Goal: Task Accomplishment & Management: Manage account settings

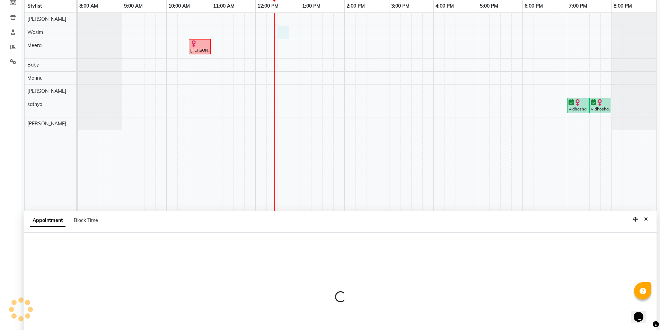
scroll to position [131, 0]
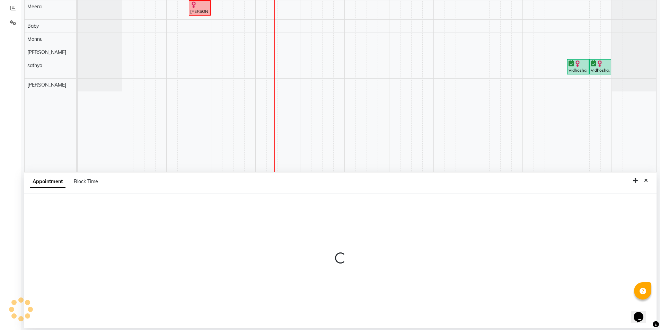
select select "74165"
select select "tentative"
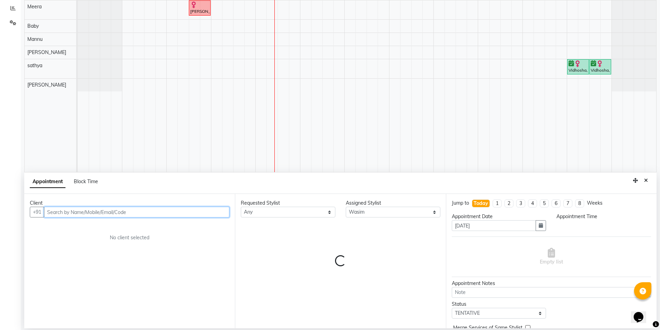
select select "750"
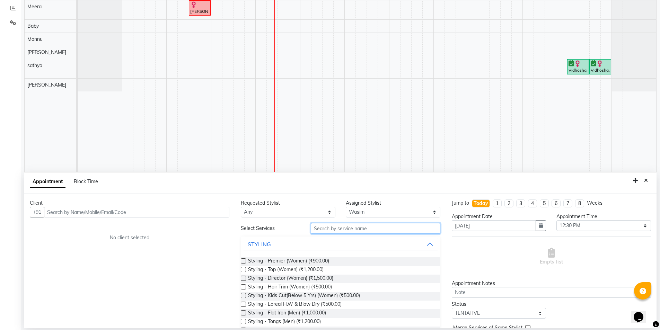
click at [331, 230] on input "text" at bounding box center [376, 228] width 130 height 11
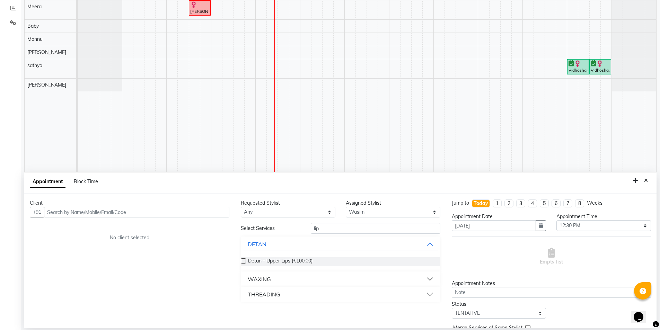
drag, startPoint x: 432, startPoint y: 294, endPoint x: 424, endPoint y: 299, distance: 9.5
click at [432, 294] on button "THREADING" at bounding box center [341, 294] width 194 height 12
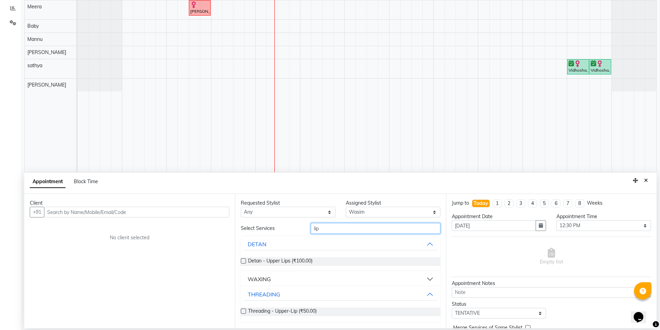
drag, startPoint x: 319, startPoint y: 231, endPoint x: 306, endPoint y: 232, distance: 13.2
click at [306, 232] on div "lip" at bounding box center [376, 228] width 140 height 11
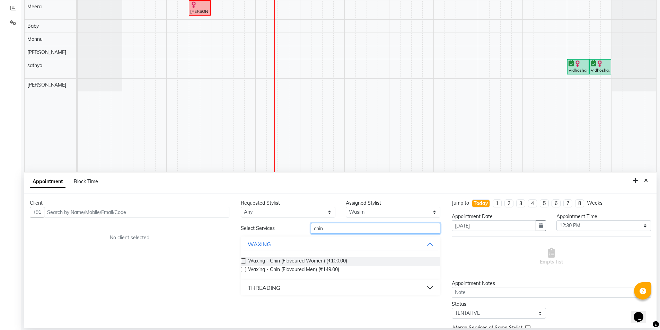
type input "chin"
click at [430, 288] on button "THREADING" at bounding box center [341, 288] width 194 height 12
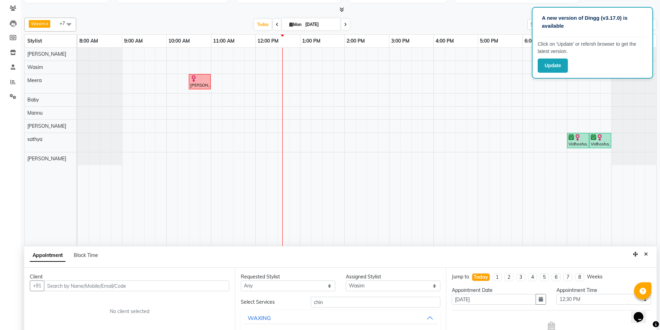
scroll to position [69, 0]
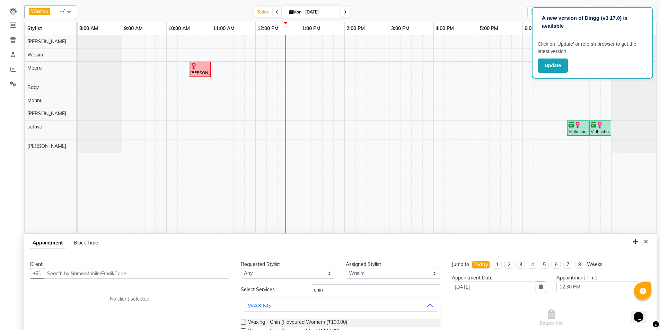
click at [303, 53] on div "Shree Lakshmi, TK01, 10:30 AM-11:00 AM, Piercing - [MEDICAL_DATA] With Stud Vid…" at bounding box center [367, 134] width 579 height 198
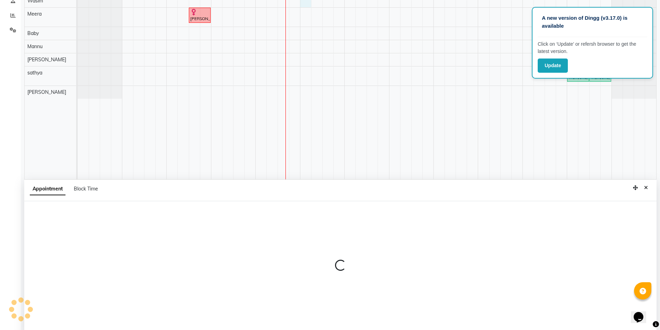
scroll to position [131, 0]
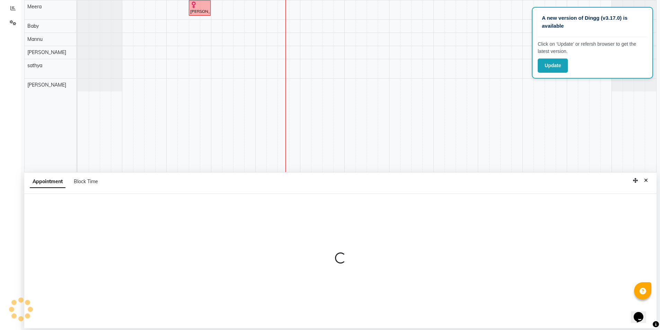
select select "74165"
select select "tentative"
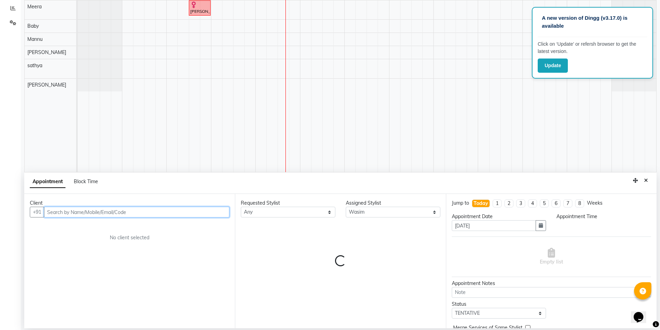
select select "780"
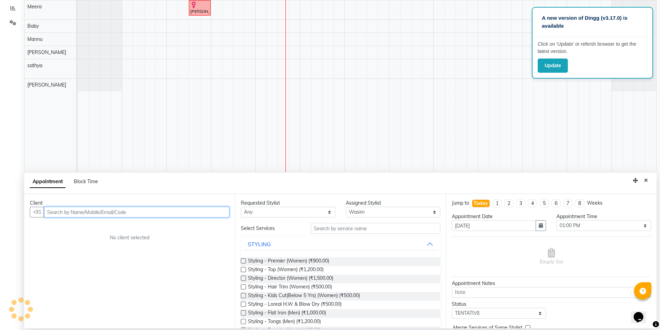
click at [82, 210] on input "text" at bounding box center [136, 212] width 185 height 11
type input "9606637810"
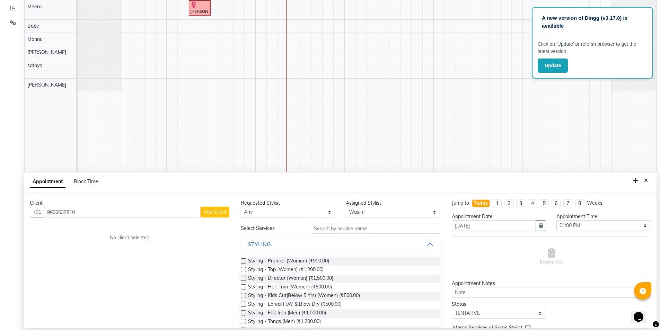
click at [212, 212] on span "Add Client" at bounding box center [215, 212] width 23 height 6
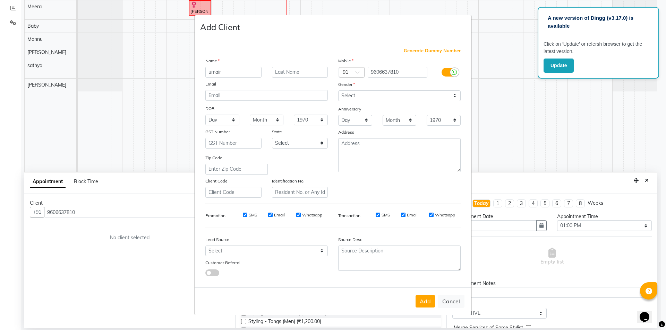
drag, startPoint x: 211, startPoint y: 73, endPoint x: 203, endPoint y: 74, distance: 8.4
click at [203, 74] on div "umair" at bounding box center [233, 72] width 67 height 11
type input "Umair"
click at [358, 98] on select "Select [DEMOGRAPHIC_DATA] [DEMOGRAPHIC_DATA] Other Prefer Not To Say" at bounding box center [399, 95] width 122 height 11
select select "[DEMOGRAPHIC_DATA]"
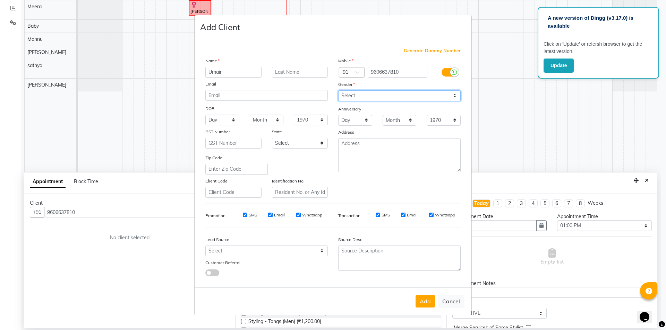
click at [338, 90] on select "Select [DEMOGRAPHIC_DATA] [DEMOGRAPHIC_DATA] Other Prefer Not To Say" at bounding box center [399, 95] width 122 height 11
click at [244, 216] on input "SMS" at bounding box center [245, 215] width 5 height 5
checkbox input "false"
click at [271, 215] on input "Email" at bounding box center [270, 215] width 5 height 5
checkbox input "false"
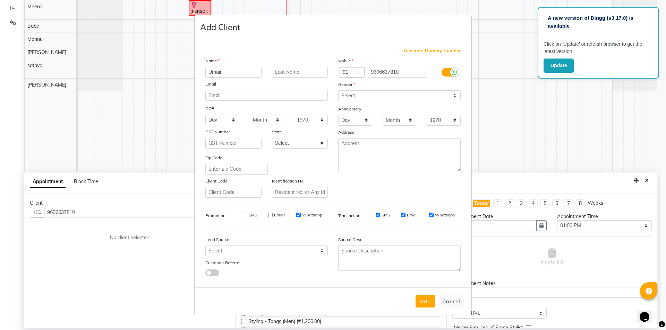
click at [296, 215] on input "Whatsapp" at bounding box center [298, 215] width 5 height 5
checkbox input "false"
click at [377, 214] on input "SMS" at bounding box center [377, 215] width 5 height 5
checkbox input "false"
click at [405, 215] on input "Email" at bounding box center [403, 215] width 5 height 5
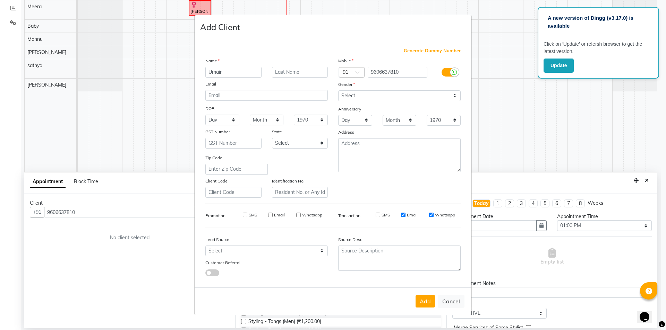
checkbox input "false"
drag, startPoint x: 431, startPoint y: 214, endPoint x: 436, endPoint y: 260, distance: 46.1
click at [431, 214] on input "Whatsapp" at bounding box center [431, 215] width 5 height 5
checkbox input "false"
click at [425, 302] on button "Add" at bounding box center [424, 301] width 19 height 12
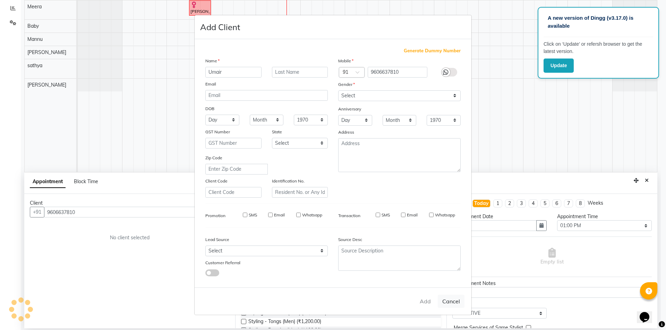
type input "96******10"
select select
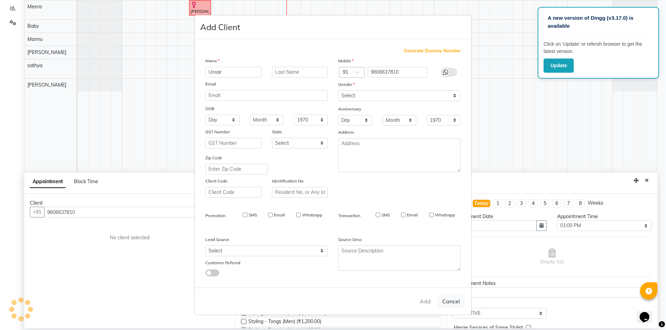
select select
checkbox input "false"
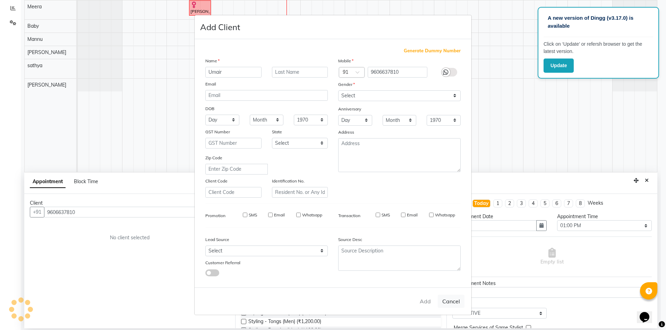
checkbox input "false"
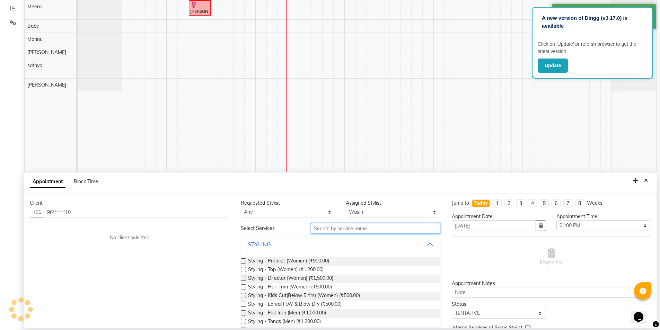
click at [315, 227] on input "text" at bounding box center [376, 228] width 130 height 11
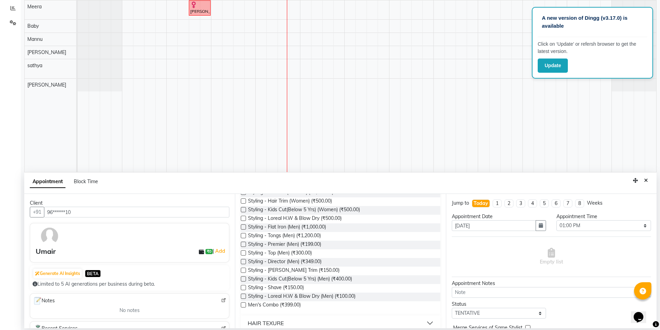
scroll to position [69, 0]
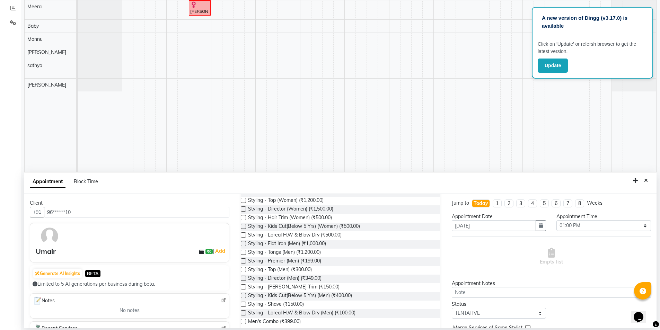
click at [241, 279] on label at bounding box center [243, 278] width 5 height 5
click at [241, 279] on input "checkbox" at bounding box center [243, 279] width 5 height 5
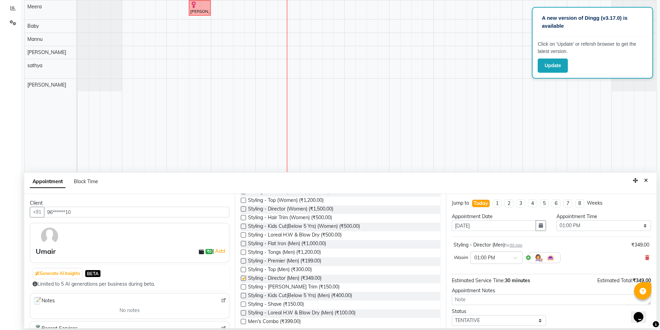
checkbox input "false"
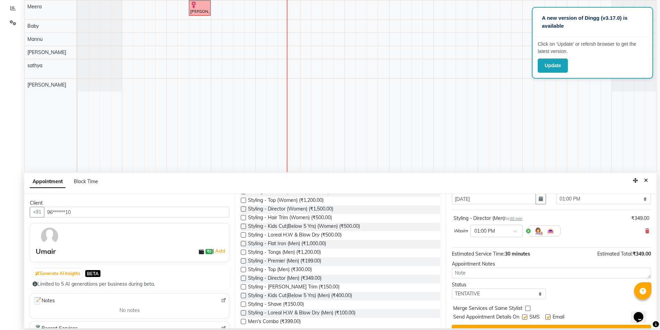
scroll to position [41, 0]
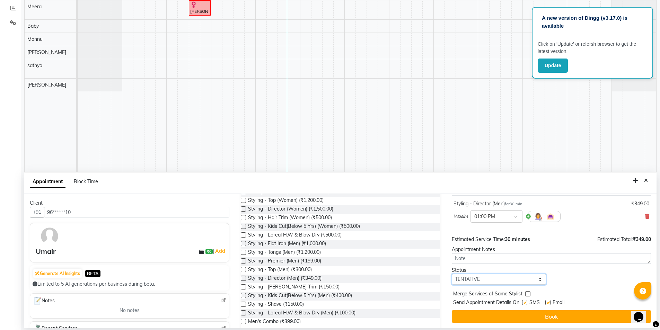
click at [476, 282] on select "Select TENTATIVE CONFIRM CHECK-IN UPCOMING" at bounding box center [499, 279] width 95 height 11
select select "confirm booking"
click at [452, 274] on select "Select TENTATIVE CONFIRM CHECK-IN UPCOMING" at bounding box center [499, 279] width 95 height 11
click at [525, 302] on label at bounding box center [524, 302] width 5 height 5
click at [525, 302] on input "checkbox" at bounding box center [524, 303] width 5 height 5
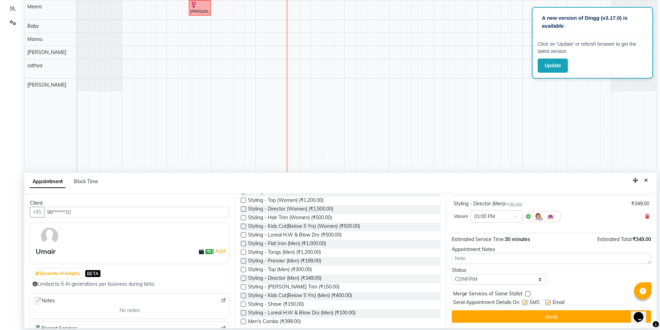
checkbox input "false"
click at [550, 301] on label at bounding box center [548, 302] width 5 height 5
click at [550, 301] on input "checkbox" at bounding box center [548, 303] width 5 height 5
checkbox input "false"
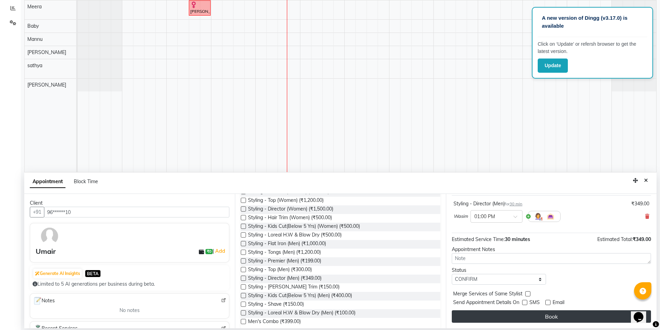
click at [545, 318] on button "Book" at bounding box center [551, 317] width 199 height 12
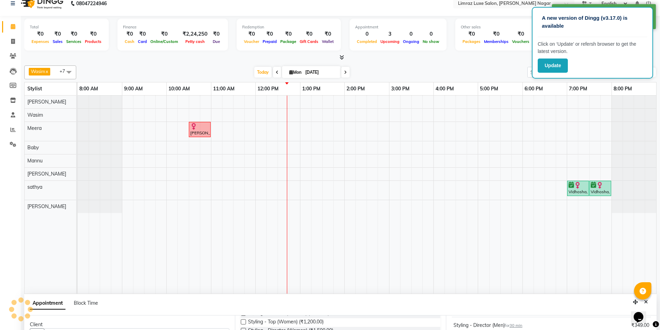
scroll to position [0, 0]
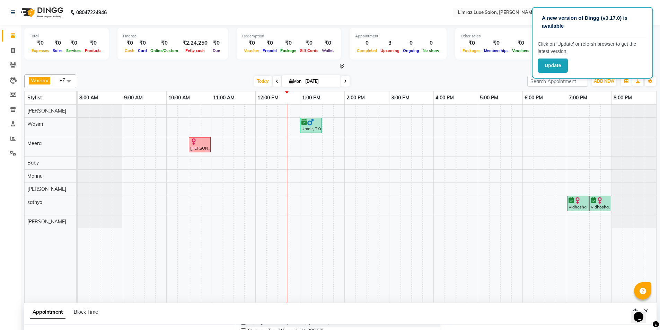
click at [246, 141] on div "Umair, TK03, 01:00 PM-01:30 PM, Styling - Director (Men) [PERSON_NAME], TK01, 1…" at bounding box center [367, 204] width 579 height 198
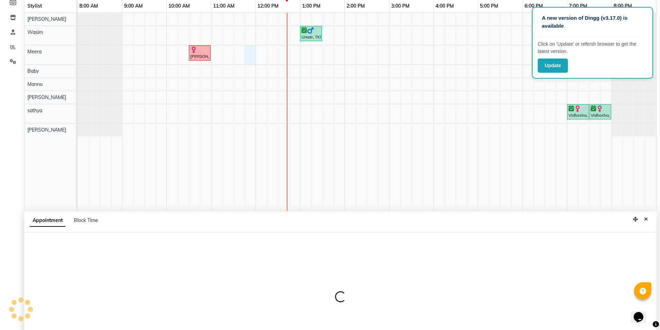
scroll to position [131, 0]
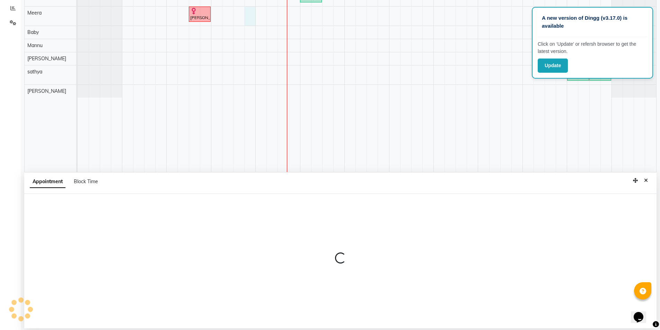
select select "74168"
select select "705"
select select "tentative"
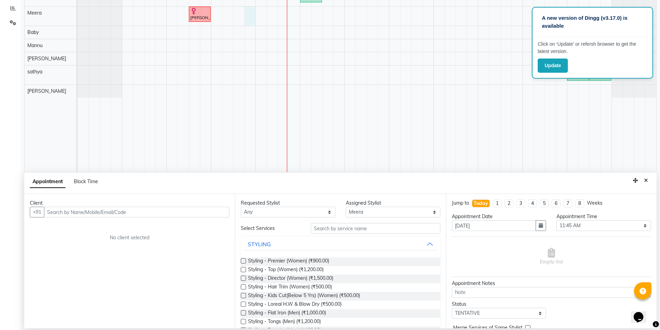
click at [84, 214] on input "text" at bounding box center [136, 212] width 185 height 11
click at [80, 230] on ngb-highlight "99******26" at bounding box center [91, 227] width 28 height 7
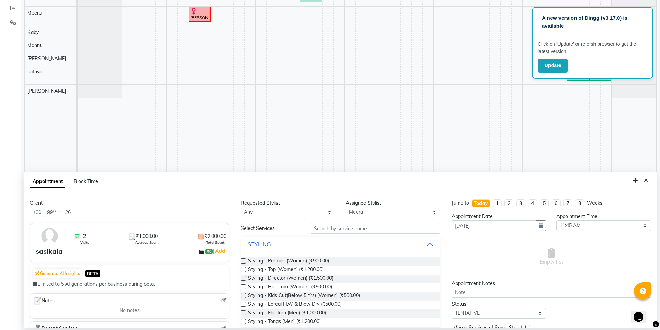
type input "99******26"
click at [350, 228] on input "text" at bounding box center [376, 228] width 130 height 11
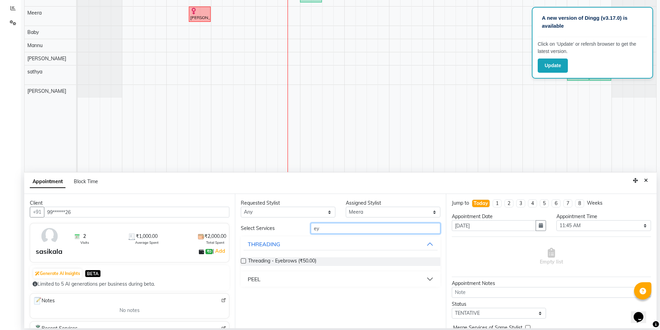
type input "ey"
click at [243, 262] on label at bounding box center [243, 261] width 5 height 5
click at [243, 262] on input "checkbox" at bounding box center [243, 262] width 5 height 5
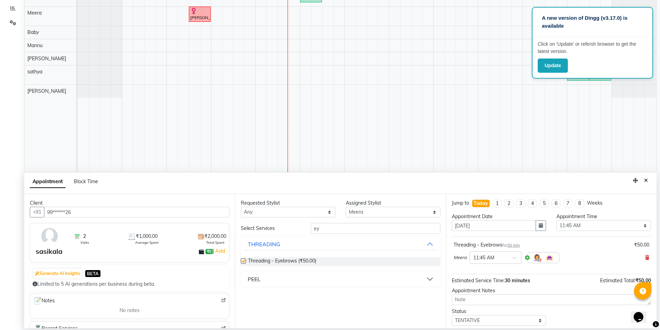
checkbox input "false"
drag, startPoint x: 326, startPoint y: 230, endPoint x: 274, endPoint y: 239, distance: 52.8
click at [274, 239] on div "Select Services ey THREADING Threading - Eyebrows (₹50.00) PEEL" at bounding box center [340, 255] width 199 height 64
type input "u"
type input "lip"
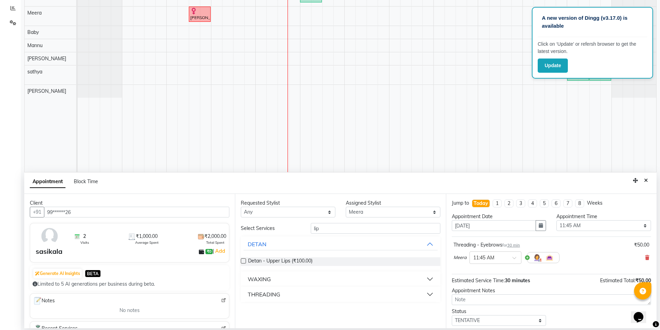
click at [429, 294] on button "THREADING" at bounding box center [341, 294] width 194 height 12
click at [243, 310] on label at bounding box center [243, 311] width 5 height 5
click at [243, 310] on input "checkbox" at bounding box center [243, 312] width 5 height 5
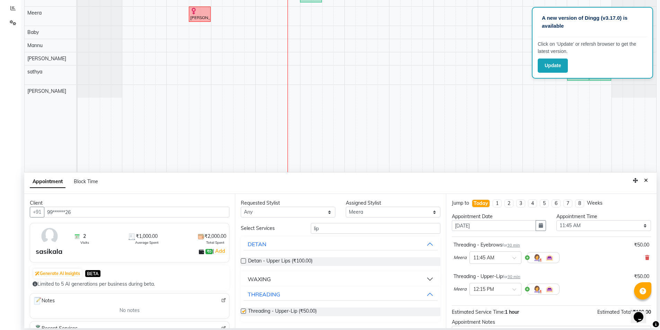
checkbox input "false"
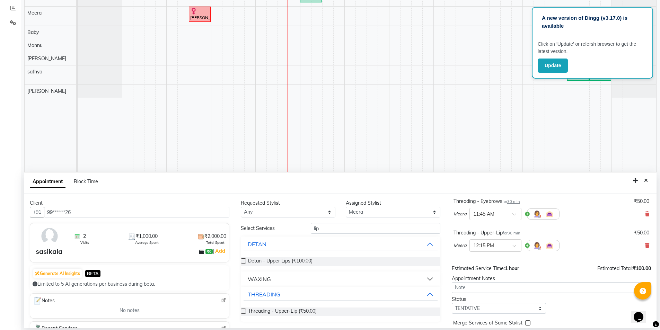
scroll to position [73, 0]
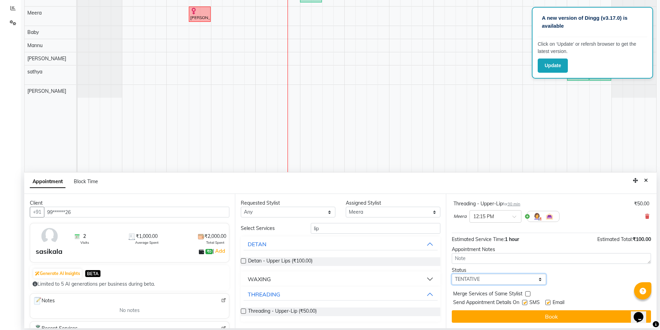
click at [484, 279] on select "Select TENTATIVE CONFIRM CHECK-IN UPCOMING" at bounding box center [499, 279] width 95 height 11
select select "check-in"
click at [452, 274] on select "Select TENTATIVE CONFIRM CHECK-IN UPCOMING" at bounding box center [499, 279] width 95 height 11
click at [525, 302] on label at bounding box center [524, 302] width 5 height 5
click at [525, 302] on input "checkbox" at bounding box center [524, 303] width 5 height 5
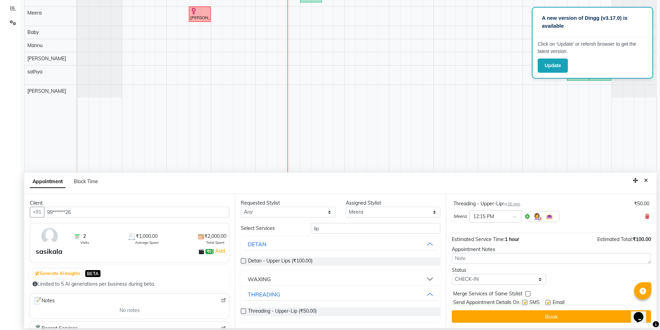
checkbox input "false"
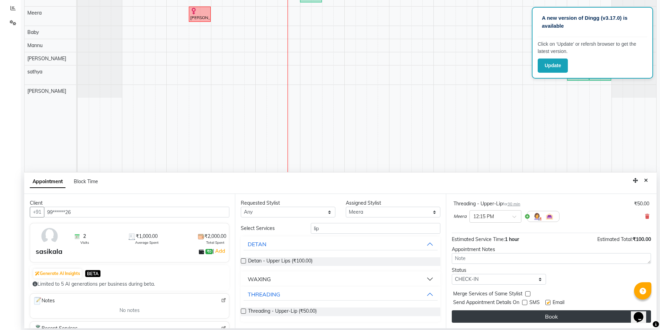
drag, startPoint x: 548, startPoint y: 303, endPoint x: 547, endPoint y: 318, distance: 15.4
click at [550, 304] on label at bounding box center [548, 302] width 5 height 5
click at [550, 304] on input "checkbox" at bounding box center [548, 303] width 5 height 5
checkbox input "false"
click at [545, 322] on button "Book" at bounding box center [551, 317] width 199 height 12
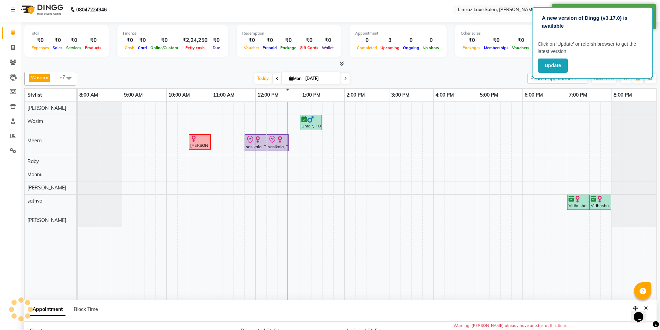
scroll to position [0, 0]
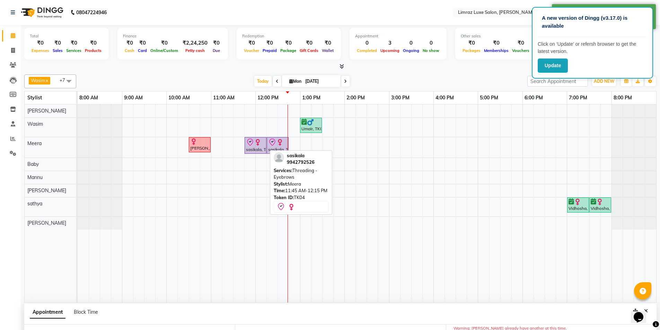
click at [250, 145] on icon at bounding box center [250, 142] width 8 height 8
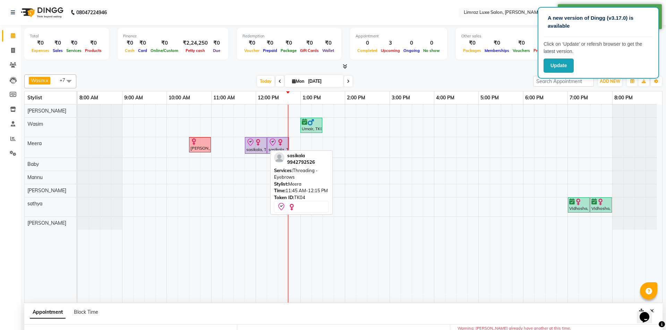
select select "8"
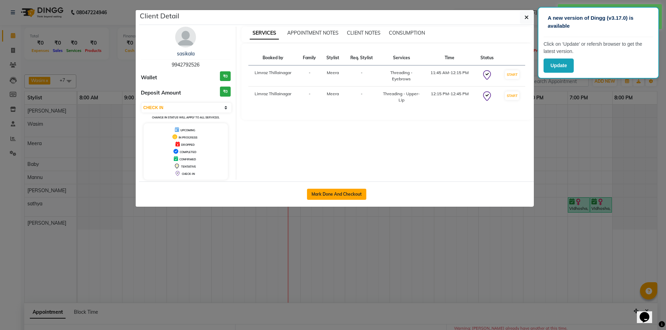
click at [321, 193] on button "Mark Done And Checkout" at bounding box center [336, 194] width 59 height 11
select select "service"
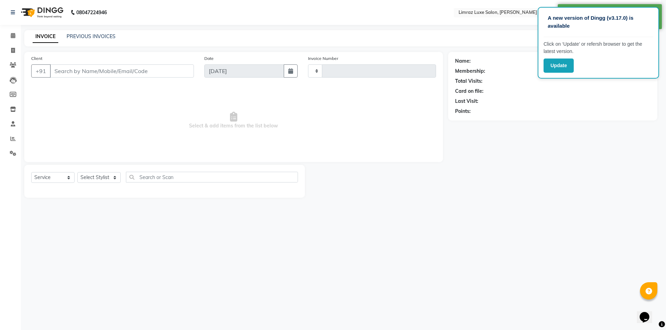
type input "0388"
select select "7280"
type input "99******26"
select select "74168"
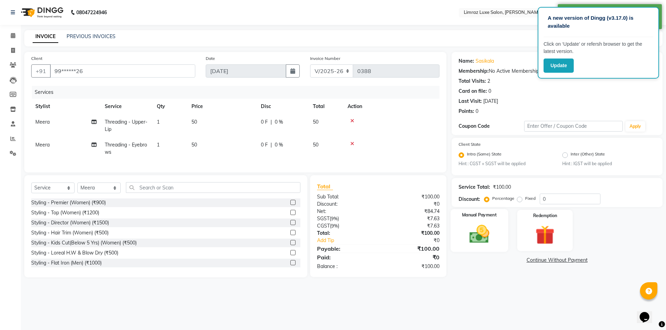
click at [490, 236] on img at bounding box center [479, 234] width 32 height 23
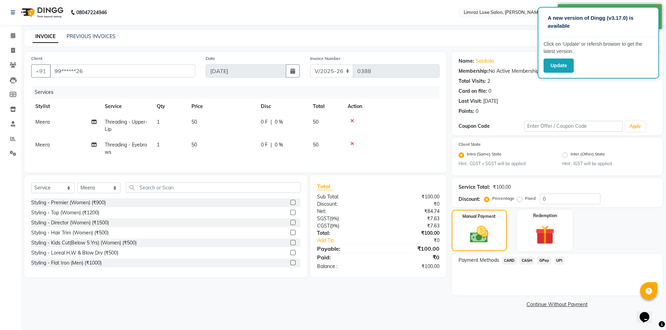
click at [526, 260] on span "CASH" at bounding box center [526, 261] width 15 height 8
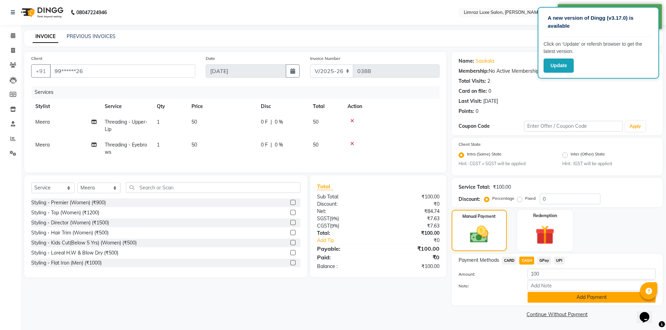
click at [542, 297] on button "Add Payment" at bounding box center [591, 297] width 128 height 11
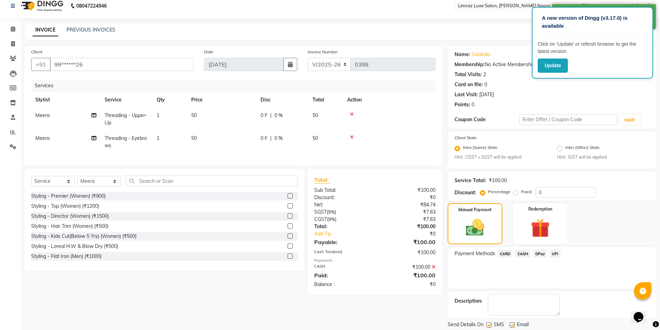
scroll to position [29, 0]
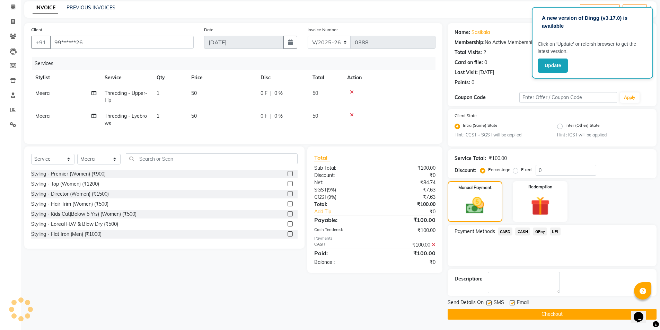
click at [513, 305] on label at bounding box center [512, 303] width 5 height 5
click at [513, 305] on input "checkbox" at bounding box center [512, 303] width 5 height 5
checkbox input "false"
drag, startPoint x: 487, startPoint y: 302, endPoint x: 492, endPoint y: 310, distance: 8.9
click at [488, 302] on label at bounding box center [489, 303] width 5 height 5
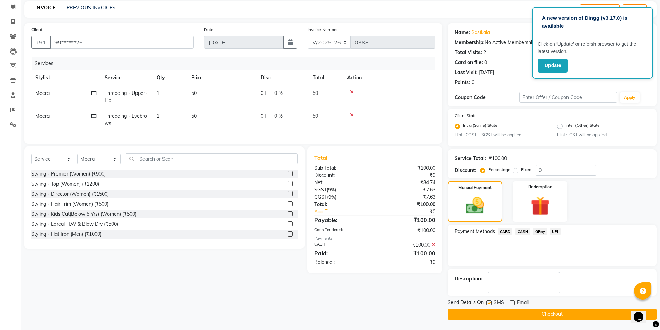
click at [488, 302] on input "checkbox" at bounding box center [489, 303] width 5 height 5
checkbox input "false"
click at [491, 313] on button "Checkout" at bounding box center [552, 314] width 209 height 11
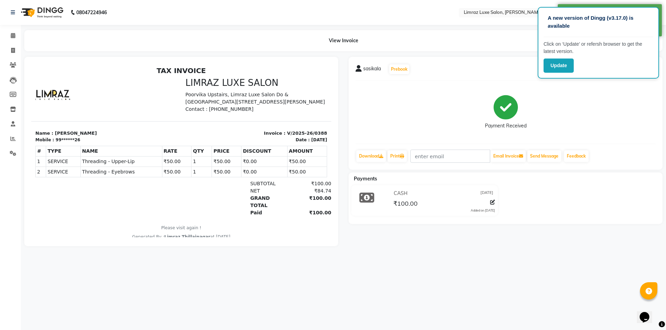
click at [49, 10] on img at bounding box center [41, 12] width 47 height 19
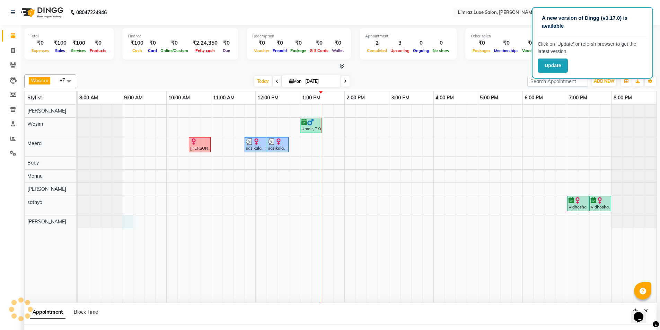
scroll to position [1, 0]
select select "89741"
select select "540"
select select "tentative"
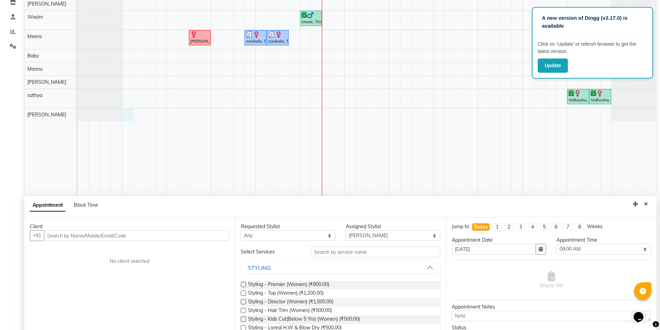
scroll to position [0, 0]
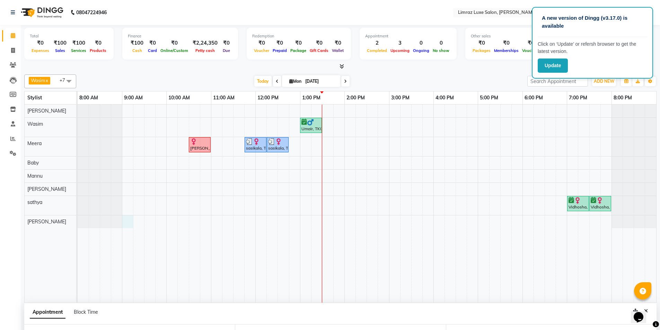
click at [339, 205] on div "Umair, TK03, 01:00 PM-01:30 PM, Styling - Director (Men) Shree Lakshmi, TK01, 1…" at bounding box center [367, 204] width 579 height 198
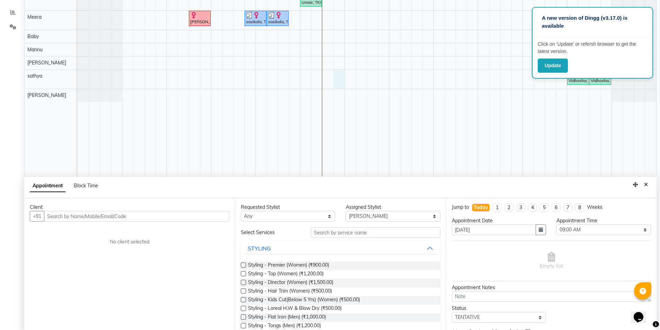
scroll to position [131, 0]
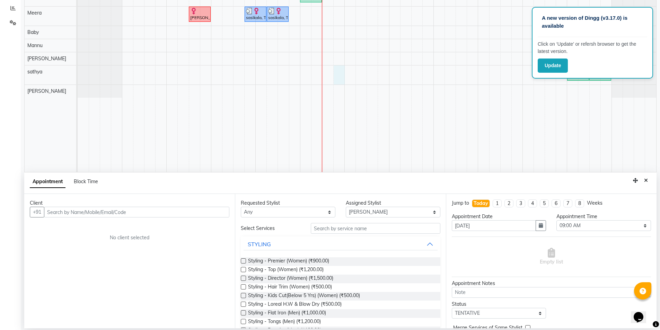
click at [49, 214] on input "text" at bounding box center [136, 212] width 185 height 11
type input "8"
click at [646, 183] on button "Close" at bounding box center [646, 180] width 10 height 11
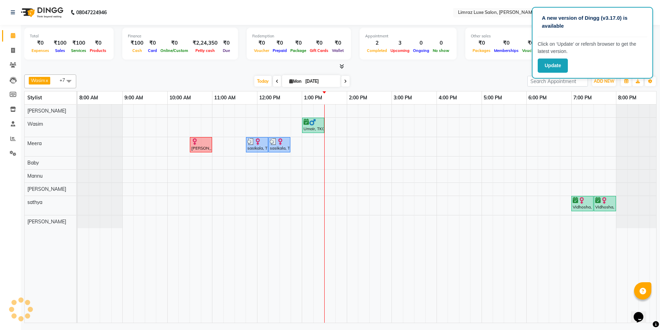
scroll to position [0, 0]
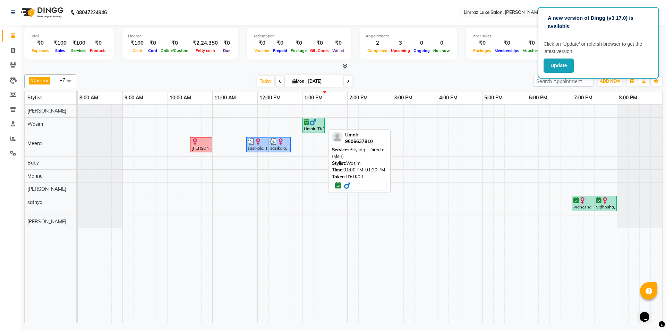
click at [306, 122] on icon at bounding box center [307, 122] width 6 height 0
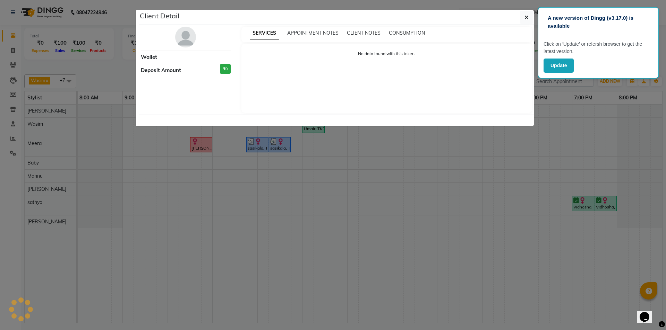
select select "6"
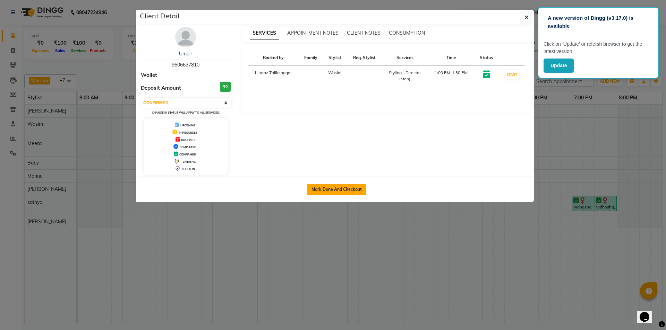
click at [341, 186] on button "Mark Done And Checkout" at bounding box center [336, 189] width 59 height 11
select select "7280"
select select "service"
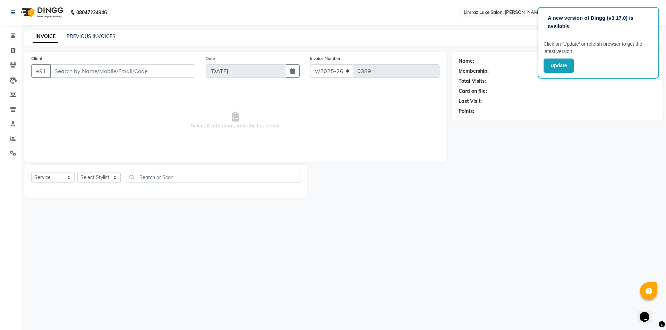
type input "96******10"
select select "74165"
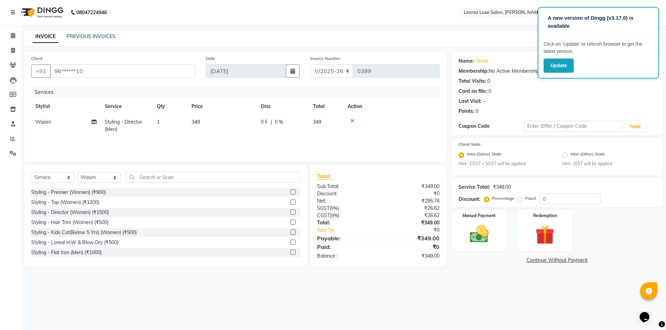
click at [268, 121] on div "0 F | 0 %" at bounding box center [283, 122] width 44 height 7
select select "74165"
click at [281, 127] on tr "Amir Anand Azim Baby Beena Bharathi bishal david Jothi Karthiga Keerthana Limra…" at bounding box center [235, 127] width 408 height 26
type input "49"
click at [475, 237] on img at bounding box center [479, 234] width 32 height 23
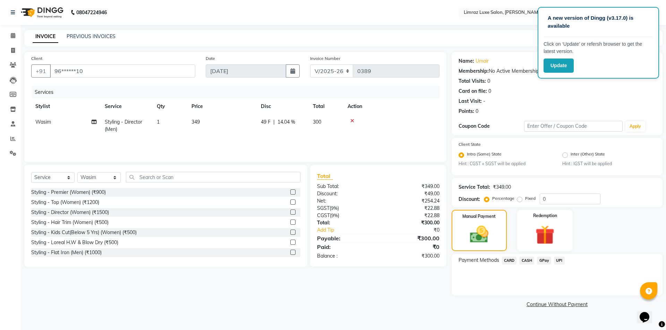
click at [544, 262] on span "GPay" at bounding box center [544, 261] width 14 height 8
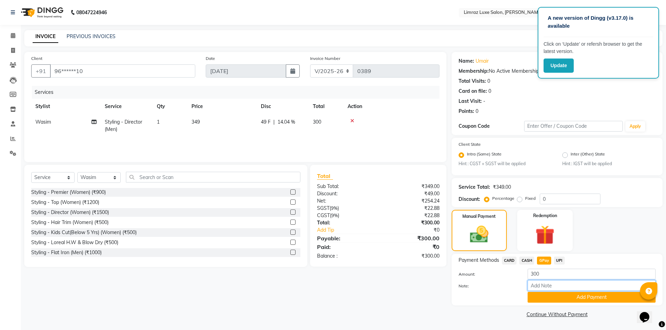
click at [544, 286] on input "Note:" at bounding box center [591, 285] width 128 height 11
type input "gpay mam"
click at [556, 297] on button "Add Payment" at bounding box center [591, 297] width 128 height 11
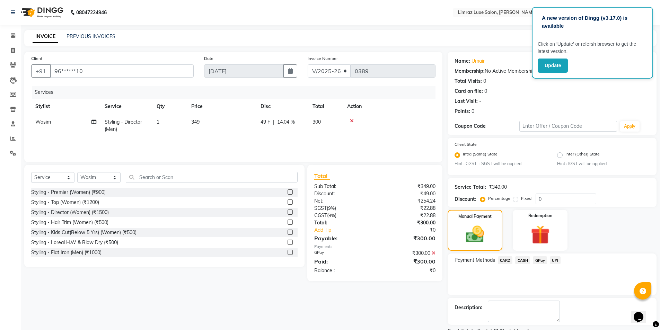
scroll to position [29, 0]
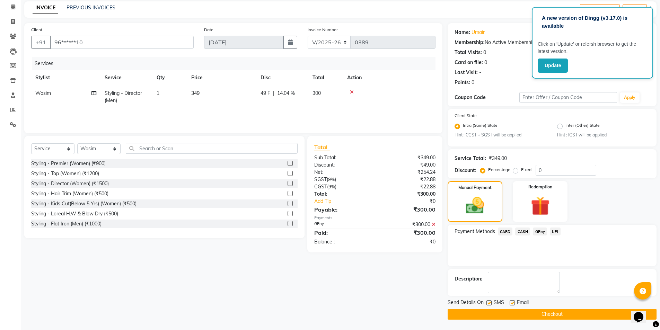
click at [487, 303] on label at bounding box center [489, 303] width 5 height 5
click at [487, 303] on input "checkbox" at bounding box center [489, 303] width 5 height 5
checkbox input "false"
click at [512, 304] on label at bounding box center [512, 303] width 5 height 5
click at [512, 304] on input "checkbox" at bounding box center [512, 303] width 5 height 5
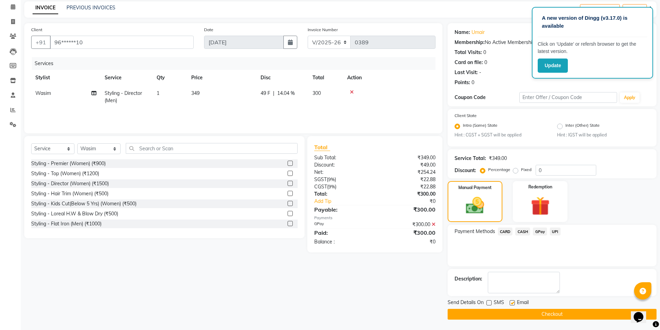
checkbox input "false"
click at [509, 312] on button "Checkout" at bounding box center [552, 314] width 209 height 11
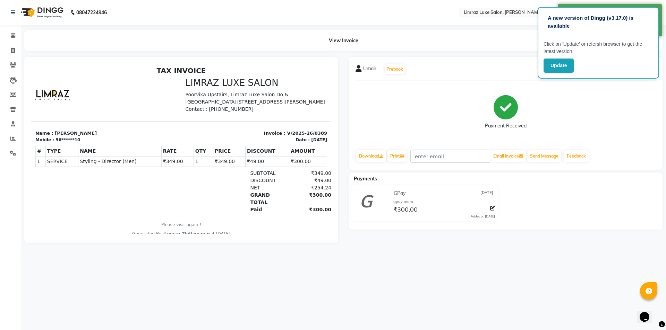
click at [59, 11] on img at bounding box center [41, 12] width 47 height 19
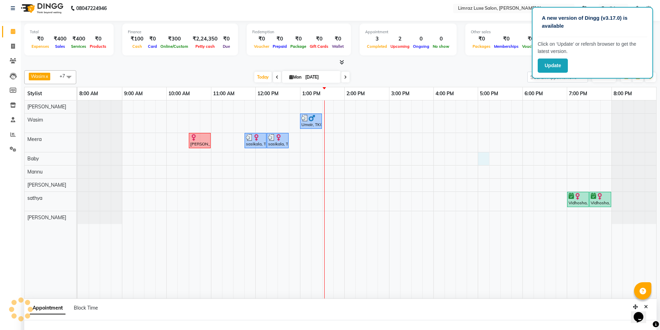
select select "74161"
select select "1020"
select select "tentative"
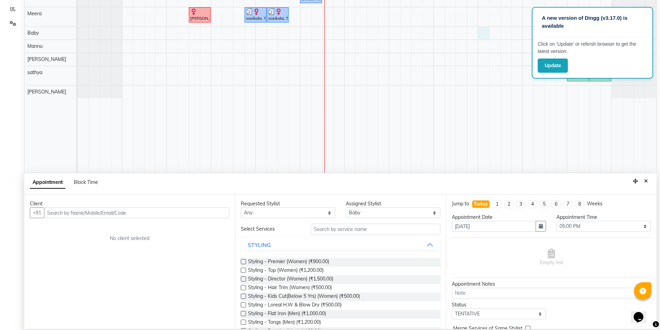
scroll to position [131, 0]
click at [57, 210] on input "text" at bounding box center [136, 212] width 185 height 11
type input "8870601794"
click at [216, 213] on span "Add Client" at bounding box center [215, 212] width 23 height 6
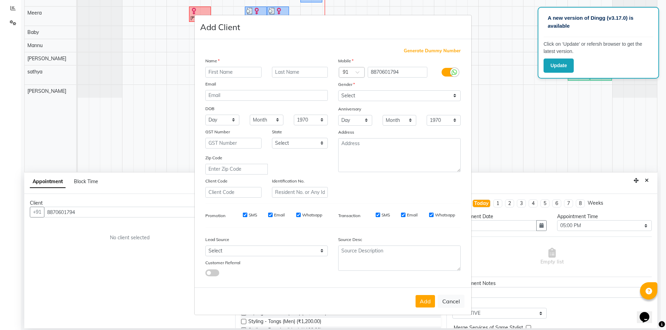
click at [220, 72] on input "text" at bounding box center [233, 72] width 56 height 11
type input "Aadvik"
click at [346, 95] on select "Select [DEMOGRAPHIC_DATA] [DEMOGRAPHIC_DATA] Other Prefer Not To Say" at bounding box center [399, 95] width 122 height 11
select select "female"
click at [338, 90] on select "Select [DEMOGRAPHIC_DATA] [DEMOGRAPHIC_DATA] Other Prefer Not To Say" at bounding box center [399, 95] width 122 height 11
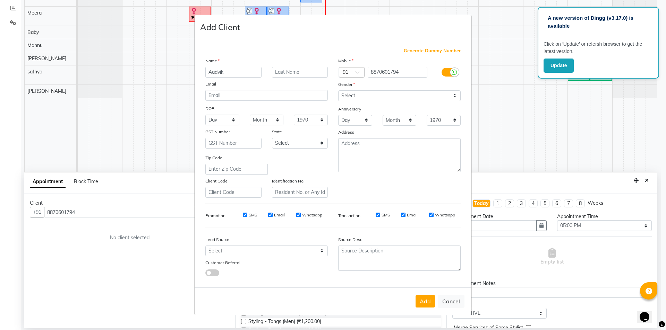
click at [246, 214] on input "SMS" at bounding box center [245, 215] width 5 height 5
checkbox input "false"
click at [271, 216] on input "Email" at bounding box center [270, 215] width 5 height 5
checkbox input "false"
click at [298, 215] on input "Whatsapp" at bounding box center [298, 215] width 5 height 5
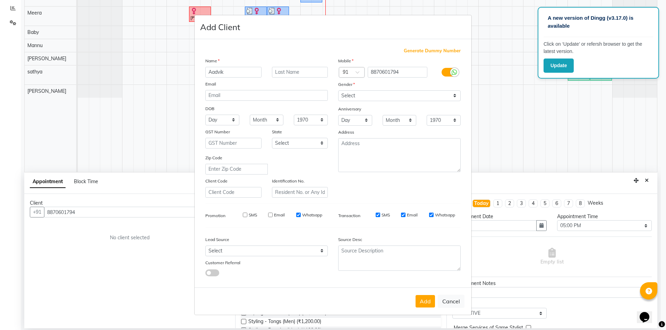
checkbox input "false"
click at [376, 215] on input "SMS" at bounding box center [377, 215] width 5 height 5
checkbox input "false"
click at [401, 217] on input "Email" at bounding box center [403, 215] width 5 height 5
checkbox input "false"
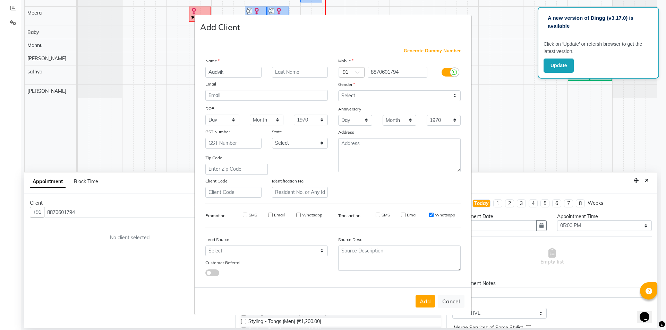
click at [430, 214] on input "Whatsapp" at bounding box center [431, 215] width 5 height 5
checkbox input "false"
click at [420, 302] on button "Add" at bounding box center [424, 301] width 19 height 12
type input "88******94"
select select
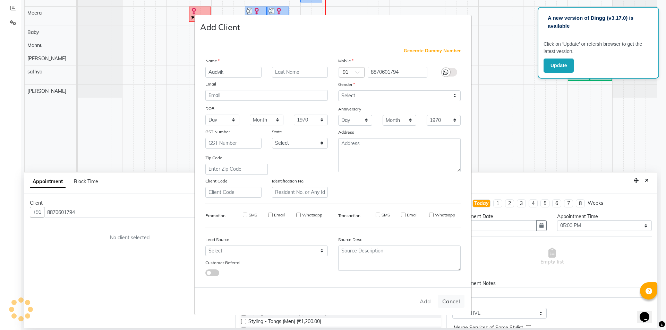
select select
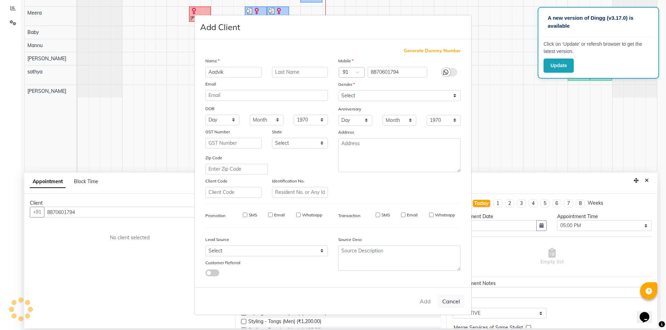
select select
checkbox input "false"
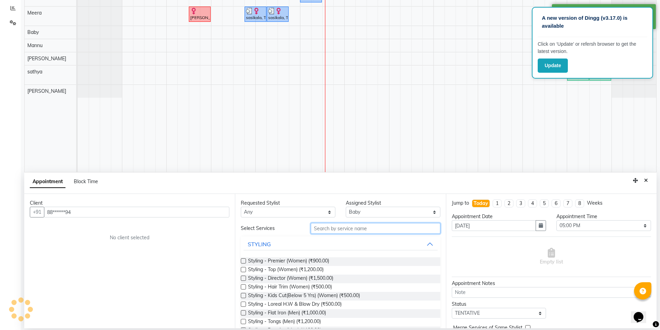
click at [328, 229] on input "text" at bounding box center [376, 228] width 130 height 11
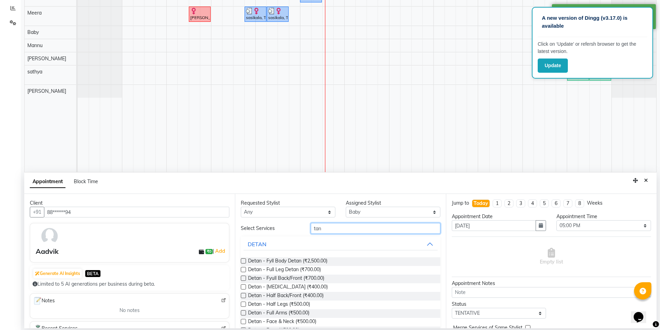
type input "tan"
click at [242, 321] on label at bounding box center [243, 321] width 5 height 5
click at [242, 321] on input "checkbox" at bounding box center [243, 322] width 5 height 5
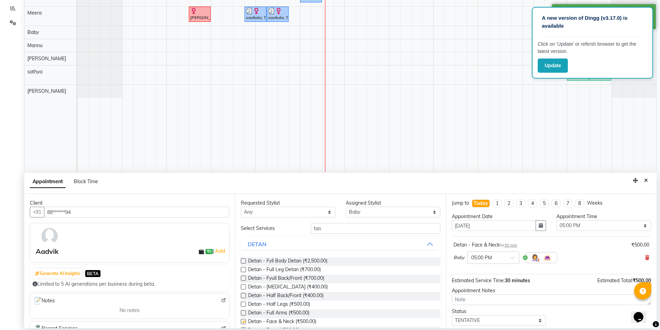
checkbox input "false"
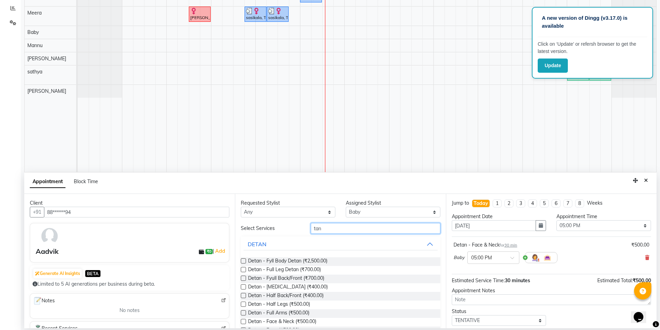
drag, startPoint x: 320, startPoint y: 228, endPoint x: 301, endPoint y: 225, distance: 19.0
click at [301, 225] on div "Select Services tan" at bounding box center [341, 228] width 210 height 11
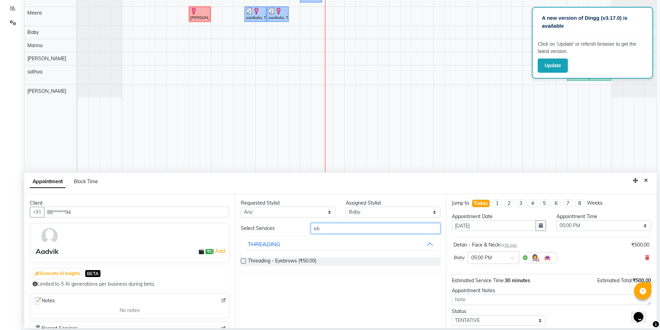
type input "eb"
click at [243, 262] on label at bounding box center [243, 261] width 5 height 5
click at [243, 262] on input "checkbox" at bounding box center [243, 262] width 5 height 5
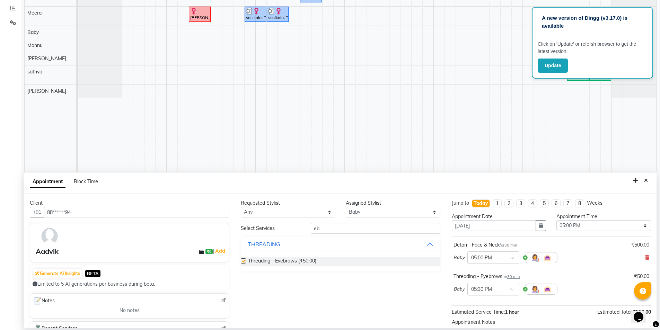
checkbox input "false"
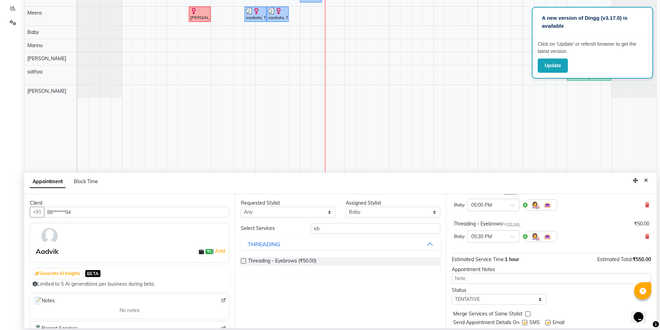
scroll to position [69, 0]
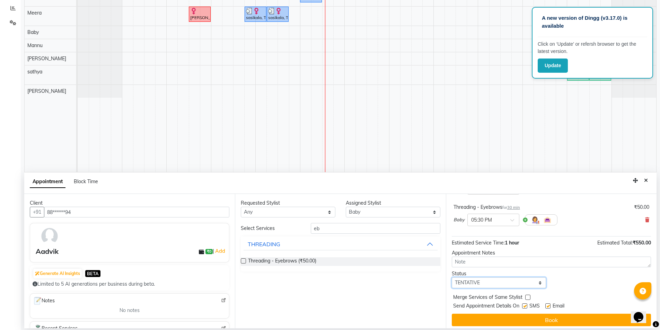
click at [485, 281] on select "Select TENTATIVE CONFIRM CHECK-IN UPCOMING" at bounding box center [499, 283] width 95 height 11
select select "confirm booking"
click at [452, 278] on select "Select TENTATIVE CONFIRM CHECK-IN UPCOMING" at bounding box center [499, 283] width 95 height 11
click at [525, 306] on label at bounding box center [524, 306] width 5 height 5
click at [525, 306] on input "checkbox" at bounding box center [524, 307] width 5 height 5
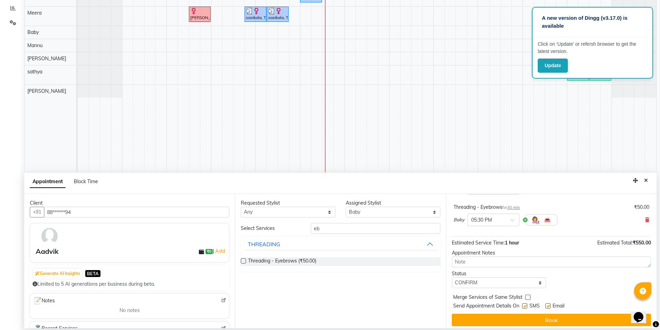
checkbox input "false"
click at [548, 307] on label at bounding box center [548, 306] width 5 height 5
click at [548, 307] on input "checkbox" at bounding box center [548, 307] width 5 height 5
checkbox input "false"
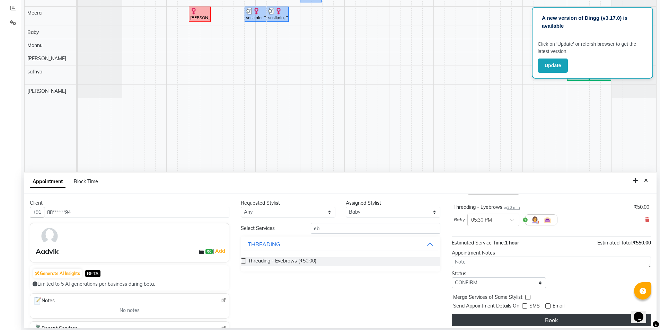
click at [546, 323] on button "Book" at bounding box center [551, 320] width 199 height 12
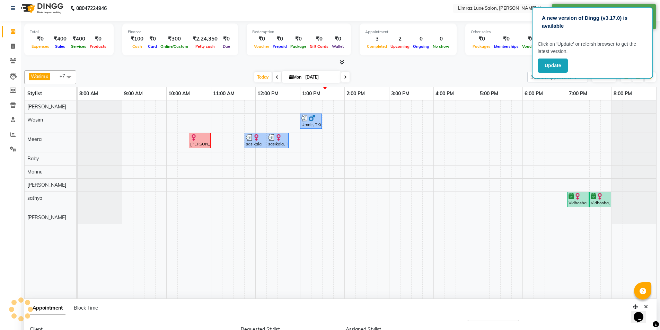
scroll to position [0, 0]
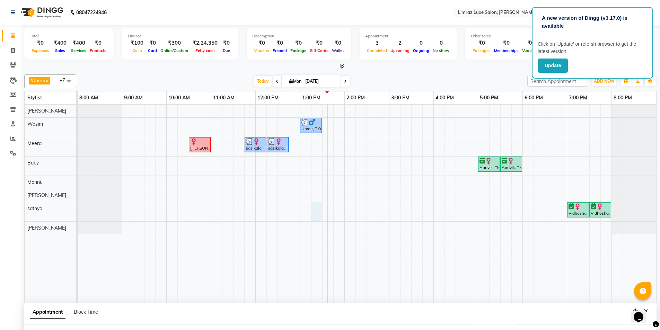
click at [315, 208] on div "Umair, TK03, 01:00 PM-01:30 PM, Styling - Director (Men) Shree Lakshmi, TK01, 1…" at bounding box center [367, 204] width 579 height 198
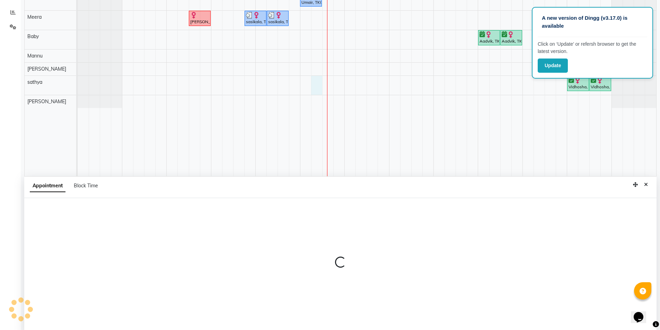
scroll to position [131, 0]
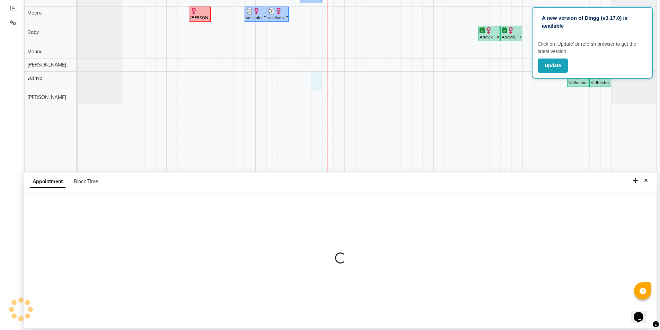
select select "88182"
select select "tentative"
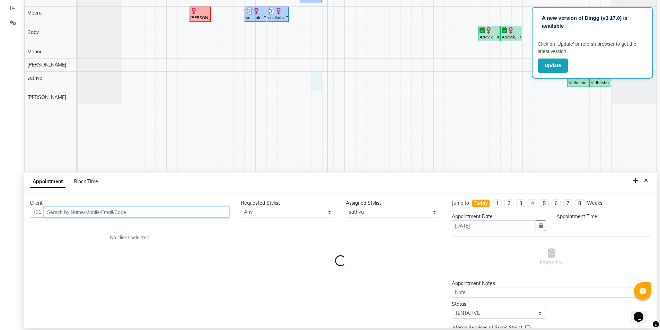
select select "795"
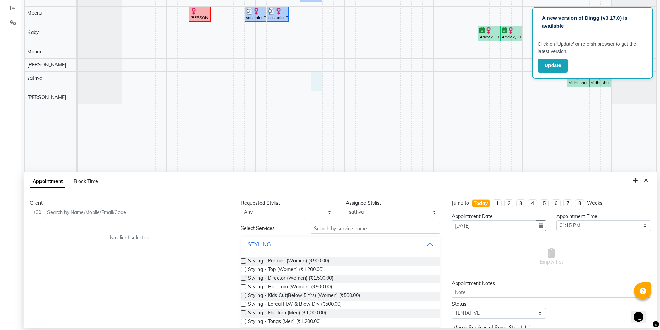
click at [334, 220] on div "Requested Stylist Any Amir Anand Azim Baby Bharathi bishal david Jothi Karthiga…" at bounding box center [340, 261] width 211 height 135
click at [336, 229] on input "text" at bounding box center [376, 228] width 130 height 11
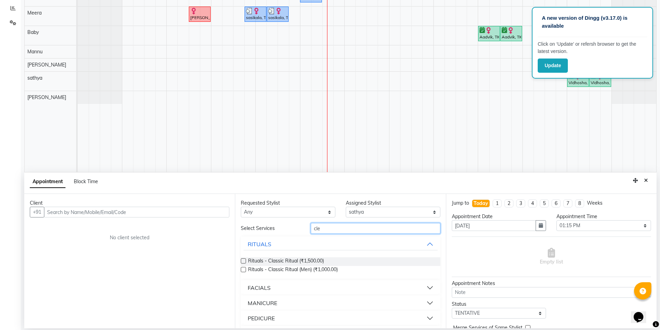
type input "clea"
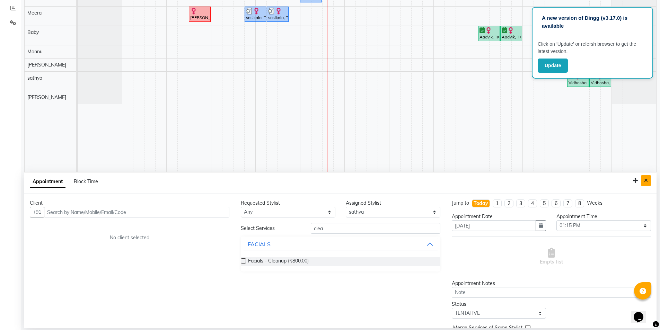
click at [647, 181] on icon "Close" at bounding box center [647, 180] width 4 height 5
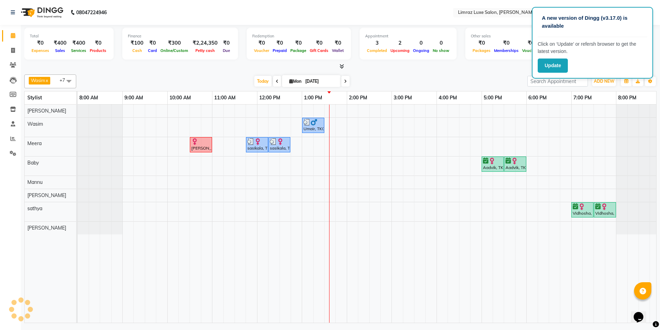
scroll to position [0, 0]
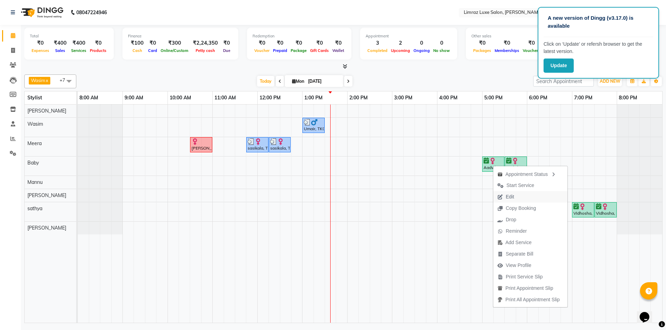
click at [516, 196] on span "Edit" at bounding box center [505, 196] width 25 height 11
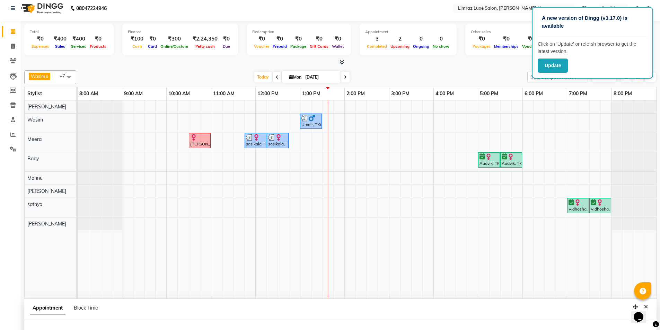
select select "confirm booking"
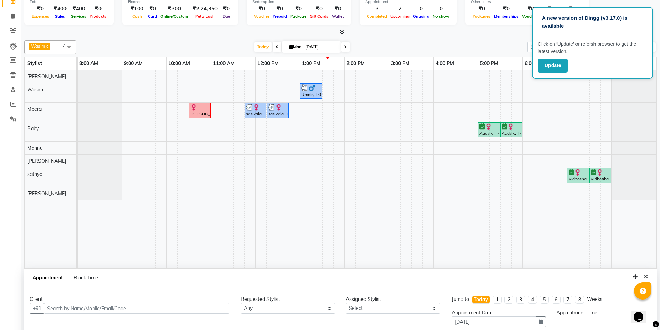
select select "74161"
select select "1020"
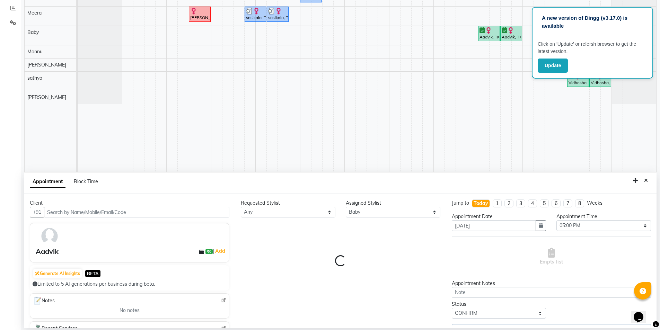
select select "3648"
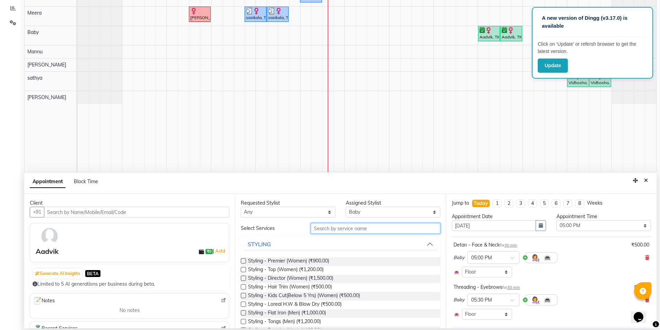
click at [328, 229] on input "text" at bounding box center [376, 228] width 130 height 11
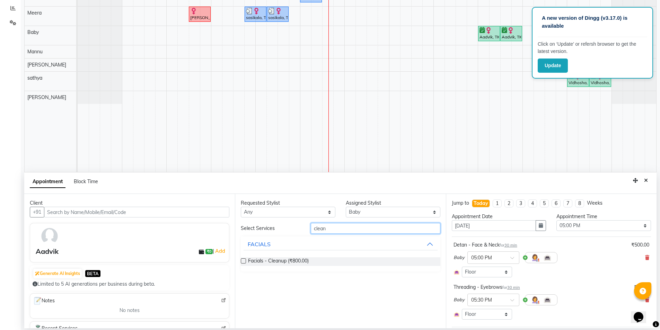
type input "clean"
click at [242, 261] on label at bounding box center [243, 261] width 5 height 5
click at [242, 261] on input "checkbox" at bounding box center [243, 262] width 5 height 5
checkbox input "false"
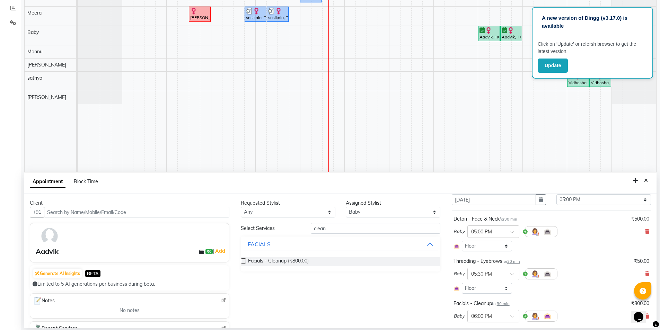
scroll to position [0, 0]
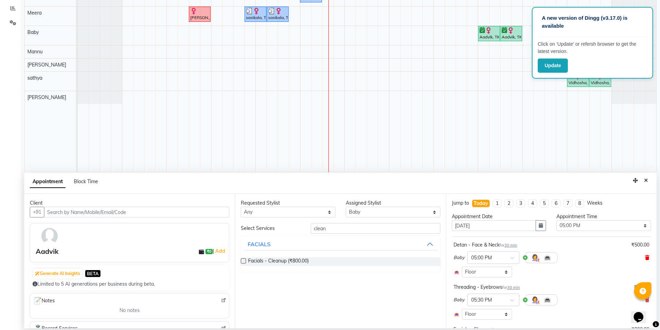
click at [646, 260] on icon at bounding box center [648, 258] width 4 height 5
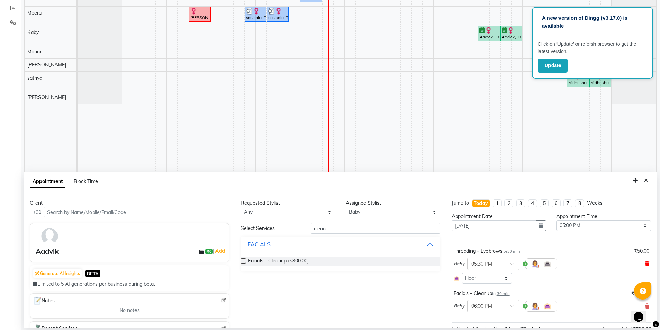
click at [646, 265] on icon at bounding box center [648, 264] width 4 height 5
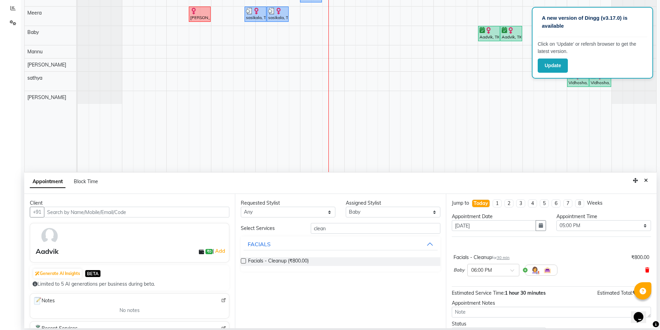
click at [646, 270] on icon at bounding box center [648, 270] width 4 height 5
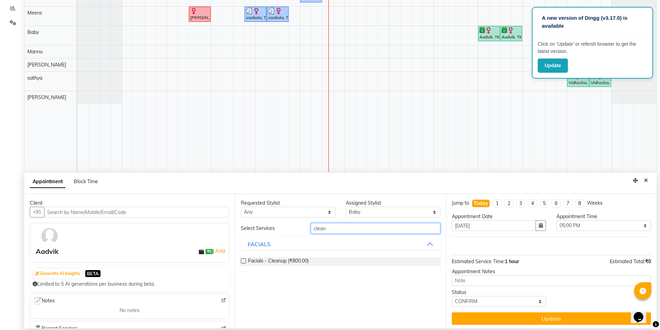
drag, startPoint x: 331, startPoint y: 230, endPoint x: 296, endPoint y: 224, distance: 35.8
click at [296, 224] on div "Select Services clean" at bounding box center [341, 228] width 210 height 11
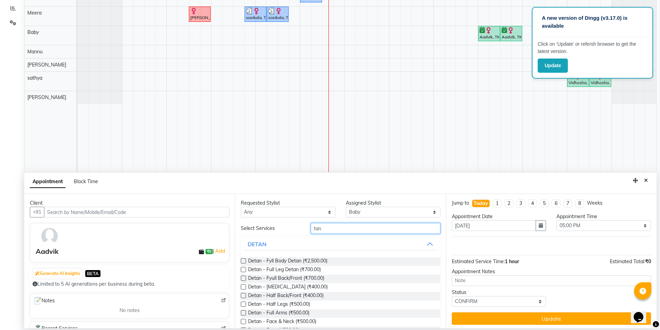
type input "tan"
drag, startPoint x: 351, startPoint y: 209, endPoint x: 352, endPoint y: 215, distance: 5.6
click at [351, 209] on select "Select Amir Anand Azim Baby Bharathi bishal david Jothi Karthiga Keerthana Limr…" at bounding box center [393, 212] width 95 height 11
select select "74168"
click at [346, 207] on select "Select Amir Anand Azim Baby Bharathi bishal david Jothi Karthiga Keerthana Limr…" at bounding box center [393, 212] width 95 height 11
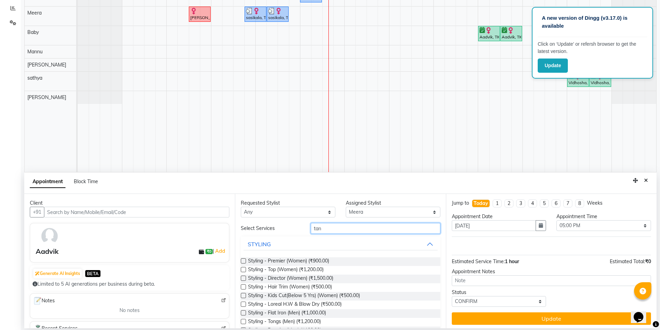
drag, startPoint x: 326, startPoint y: 230, endPoint x: 296, endPoint y: 225, distance: 30.5
click at [296, 225] on div "Select Services tan" at bounding box center [341, 228] width 210 height 11
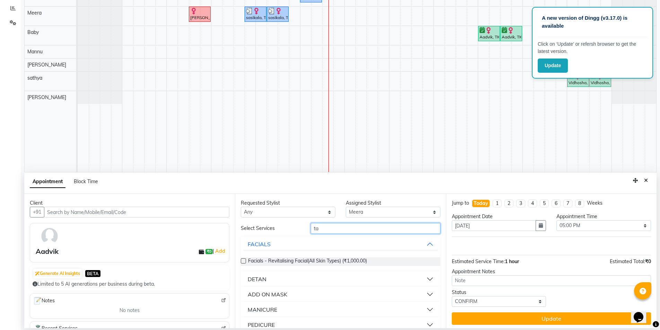
type input "tan"
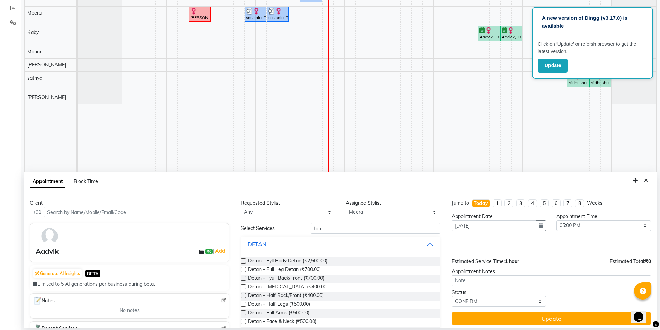
click at [245, 321] on label at bounding box center [243, 321] width 5 height 5
click at [245, 321] on input "checkbox" at bounding box center [243, 322] width 5 height 5
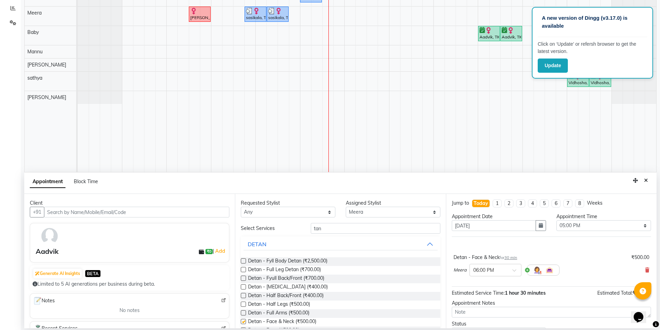
checkbox input "false"
drag, startPoint x: 323, startPoint y: 231, endPoint x: 304, endPoint y: 227, distance: 20.1
click at [304, 227] on div "Select Services tan" at bounding box center [341, 228] width 210 height 11
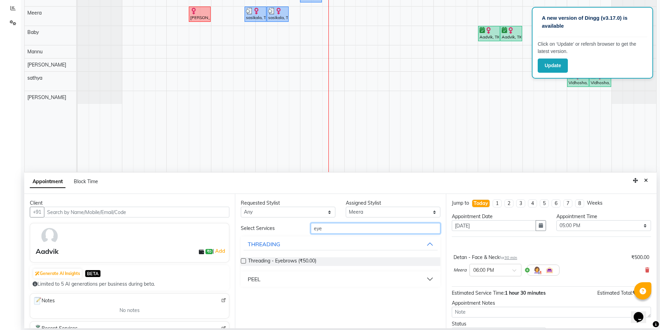
type input "eye"
click at [243, 261] on label at bounding box center [243, 261] width 5 height 5
click at [243, 261] on input "checkbox" at bounding box center [243, 262] width 5 height 5
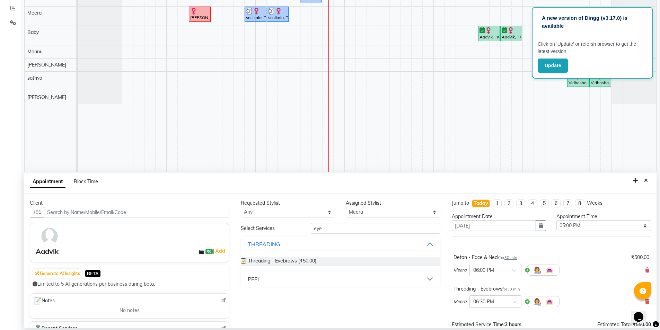
checkbox input "false"
drag, startPoint x: 325, startPoint y: 227, endPoint x: 294, endPoint y: 226, distance: 30.5
click at [294, 226] on div "Select Services eye" at bounding box center [341, 228] width 210 height 11
type input "cle"
click at [243, 261] on label at bounding box center [243, 261] width 5 height 5
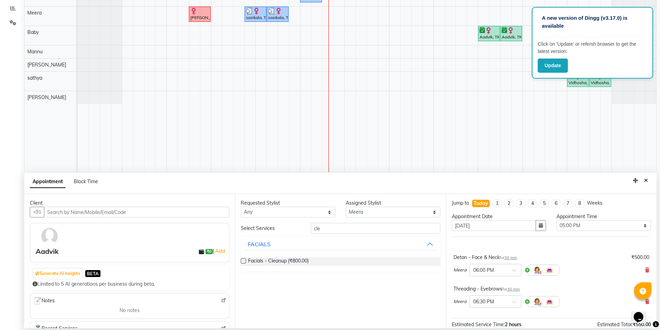
click at [243, 261] on input "checkbox" at bounding box center [243, 262] width 5 height 5
checkbox input "false"
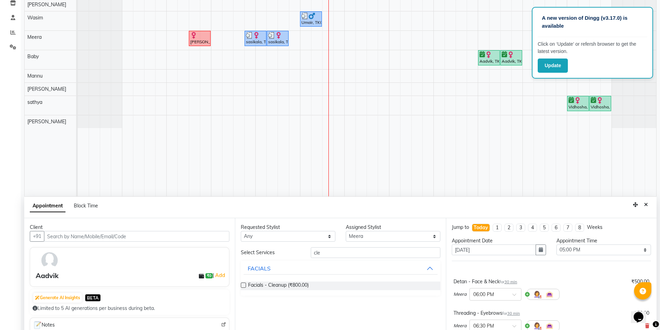
scroll to position [131, 0]
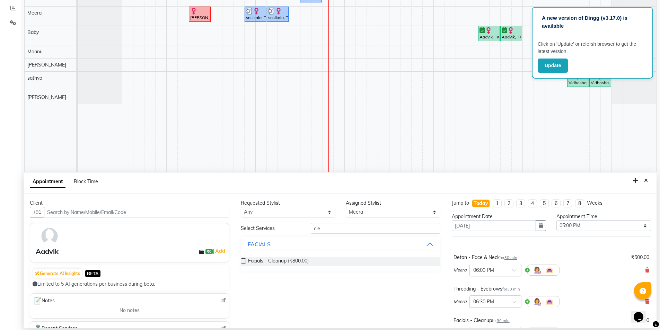
click at [513, 272] on span at bounding box center [517, 272] width 9 height 7
click at [486, 282] on div "05:00 PM" at bounding box center [495, 282] width 51 height 13
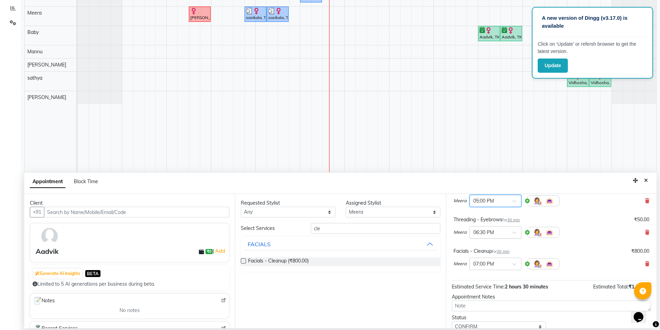
click at [516, 231] on span at bounding box center [517, 234] width 9 height 7
click at [496, 263] on div "05:30 PM" at bounding box center [495, 263] width 51 height 13
click at [515, 266] on span at bounding box center [517, 266] width 9 height 7
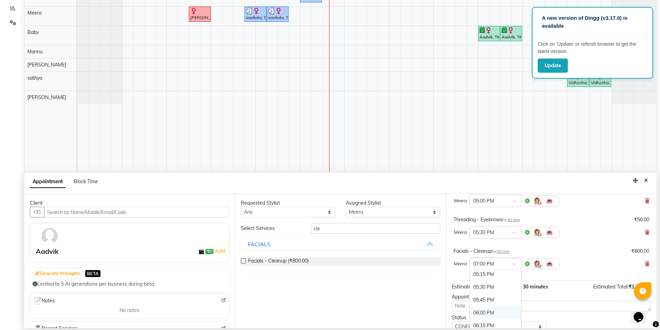
click at [490, 313] on div "06:00 PM" at bounding box center [495, 313] width 51 height 13
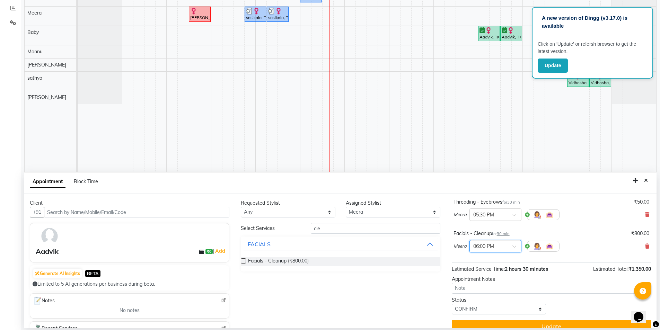
scroll to position [97, 0]
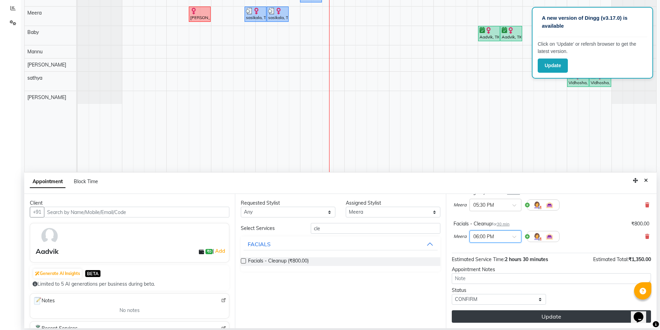
click at [553, 317] on button "Update" at bounding box center [551, 317] width 199 height 12
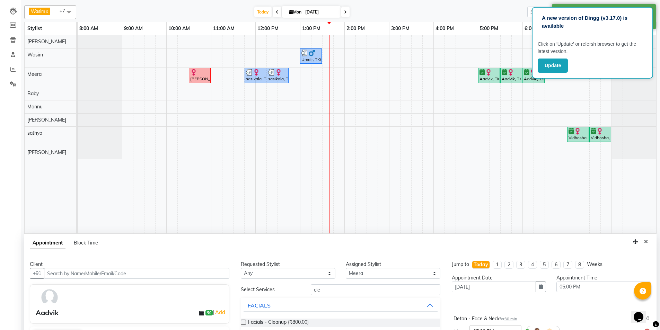
scroll to position [0, 0]
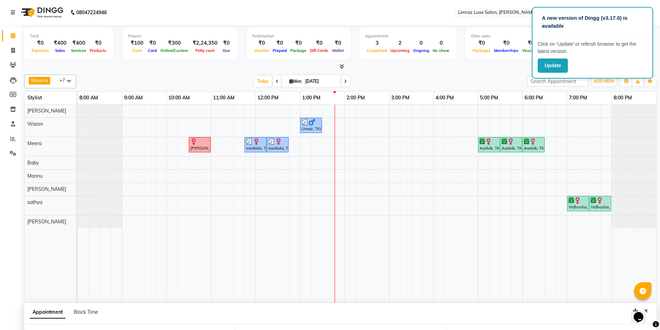
click at [302, 107] on div "Umair, TK03, 01:00 PM-01:30 PM, Styling - Director (Men) Shree Lakshmi, TK01, 1…" at bounding box center [367, 204] width 579 height 198
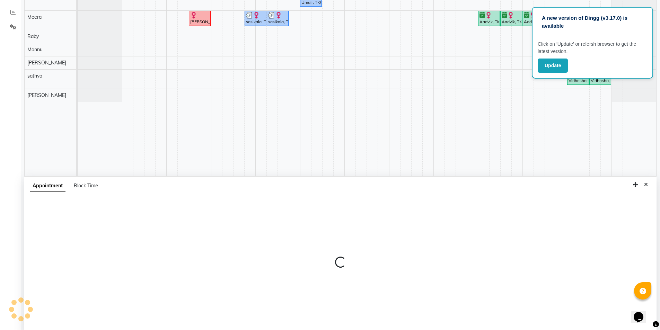
scroll to position [131, 0]
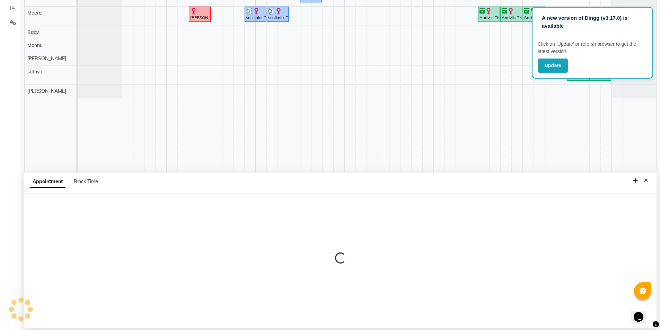
select select "76495"
select select "tentative"
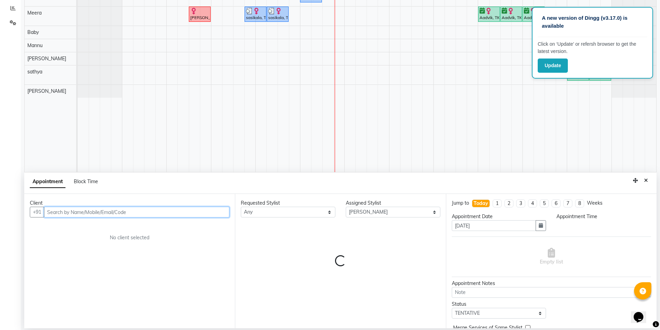
select select "780"
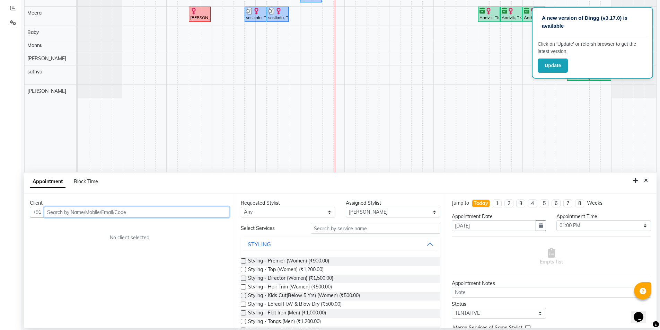
click at [88, 213] on input "text" at bounding box center [136, 212] width 185 height 11
click at [57, 231] on button "Aadvik 88******94" at bounding box center [77, 227] width 65 height 11
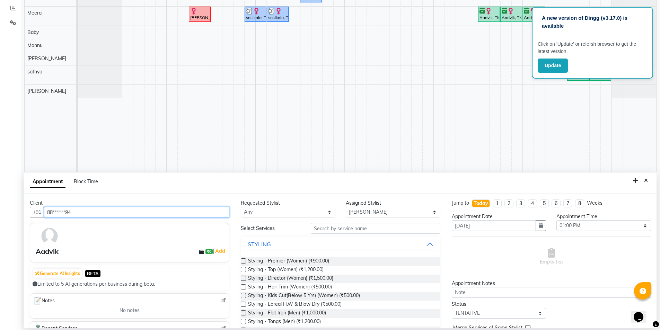
type input "88******94"
click at [245, 294] on label at bounding box center [243, 295] width 5 height 5
click at [245, 294] on input "checkbox" at bounding box center [243, 296] width 5 height 5
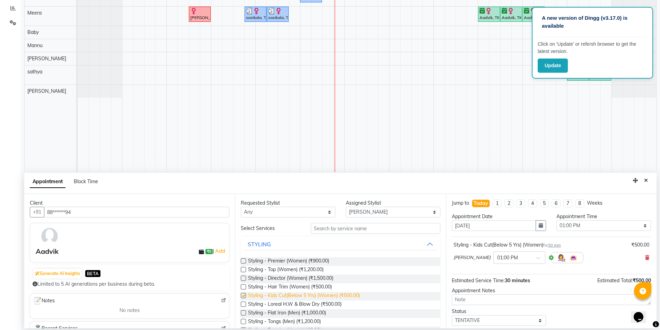
checkbox input "false"
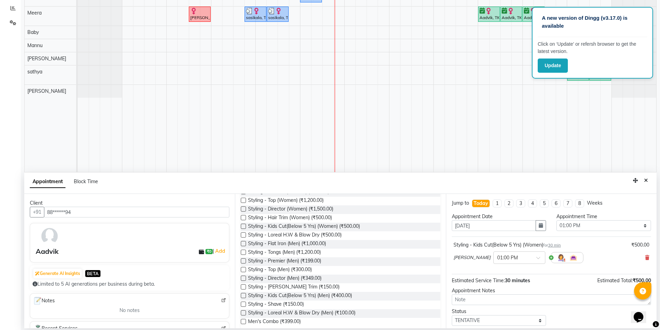
click at [645, 257] on div "Styling - Kids Cut(Below 5 Yrs) (Women) for 30 min ₹500.00 Anand × 01:00 PM" at bounding box center [551, 254] width 199 height 29
click at [646, 260] on span at bounding box center [648, 257] width 4 height 7
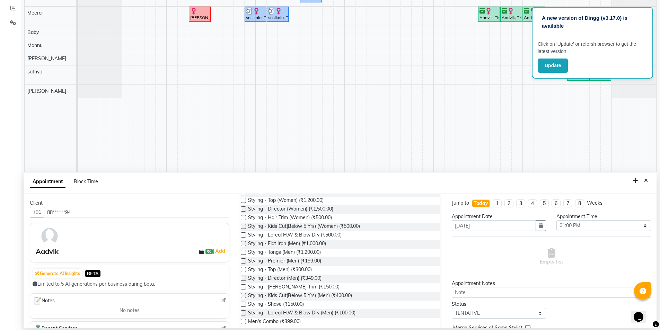
click at [242, 271] on label at bounding box center [243, 269] width 5 height 5
click at [242, 271] on input "checkbox" at bounding box center [243, 270] width 5 height 5
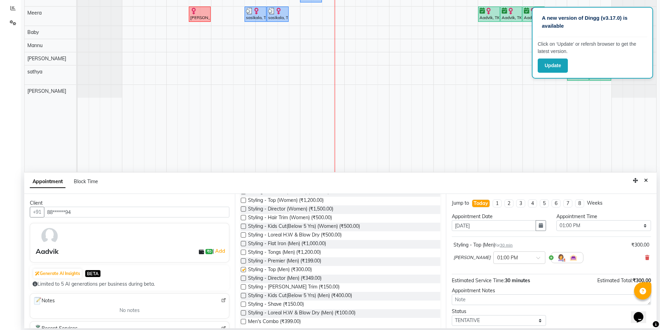
checkbox input "false"
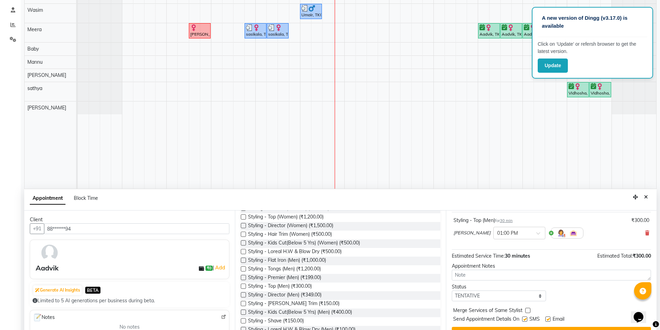
scroll to position [131, 0]
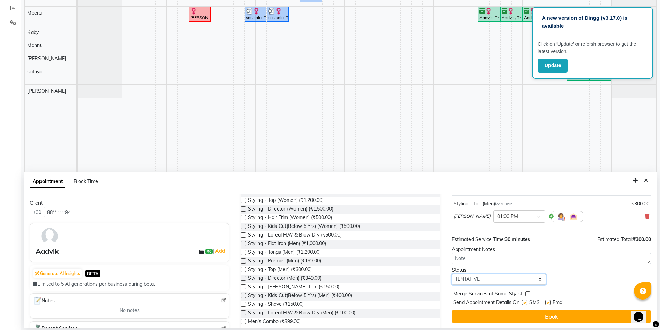
click at [486, 282] on select "Select TENTATIVE CONFIRM CHECK-IN UPCOMING" at bounding box center [499, 279] width 95 height 11
select select "check-in"
click at [452, 274] on select "Select TENTATIVE CONFIRM CHECK-IN UPCOMING" at bounding box center [499, 279] width 95 height 11
click at [527, 302] on label at bounding box center [524, 302] width 5 height 5
click at [527, 302] on input "checkbox" at bounding box center [524, 303] width 5 height 5
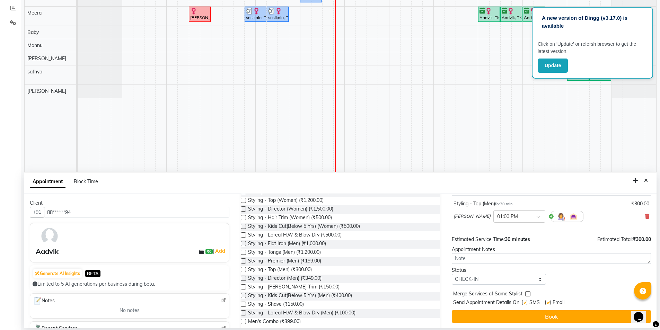
checkbox input "false"
click at [548, 302] on label at bounding box center [548, 302] width 5 height 5
click at [548, 302] on input "checkbox" at bounding box center [548, 303] width 5 height 5
checkbox input "false"
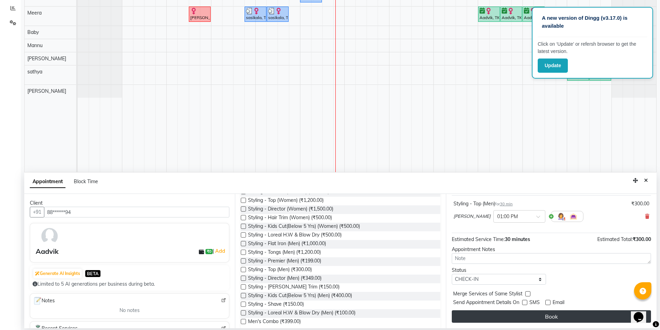
click at [540, 313] on button "Book" at bounding box center [551, 317] width 199 height 12
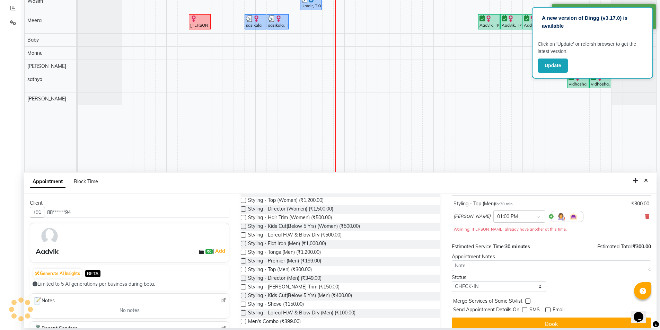
scroll to position [0, 0]
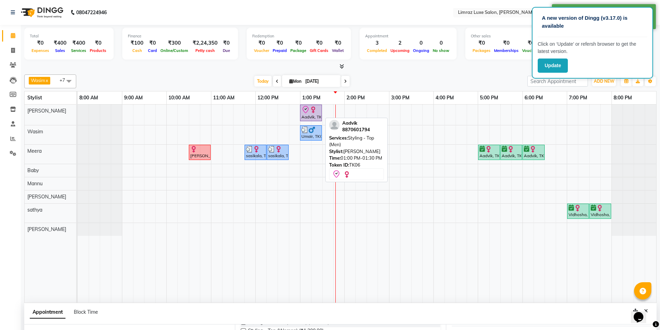
click at [306, 111] on icon at bounding box center [306, 110] width 8 height 8
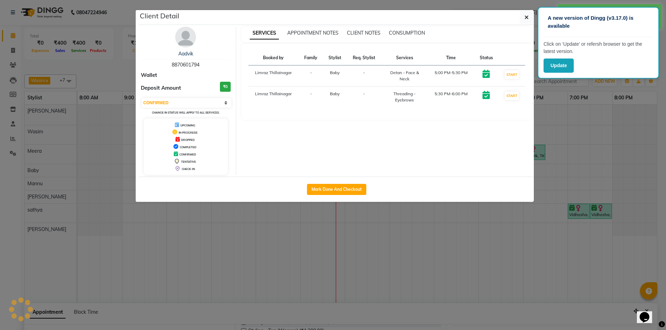
select select "8"
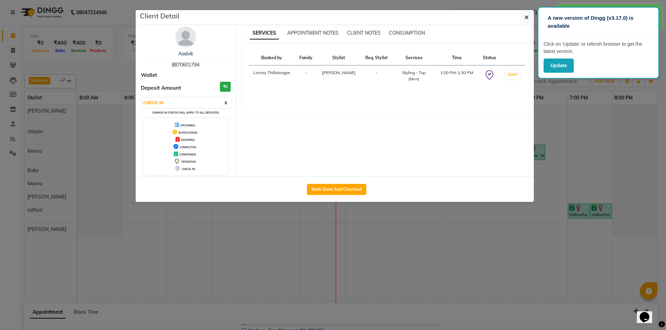
click at [332, 190] on button "Mark Done And Checkout" at bounding box center [336, 189] width 59 height 11
select select "service"
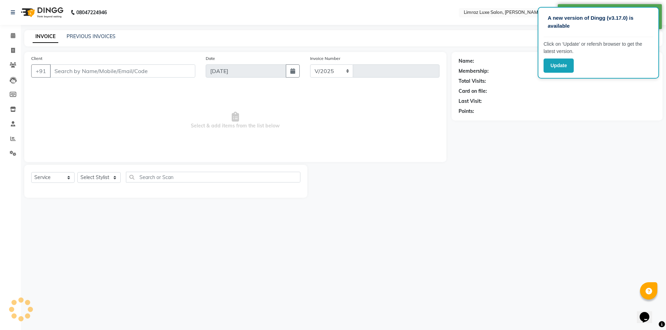
select select "7280"
type input "0390"
type input "88******94"
select select "76495"
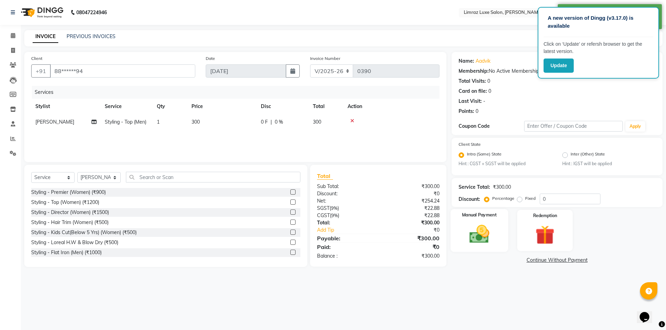
click at [466, 223] on img at bounding box center [479, 234] width 32 height 23
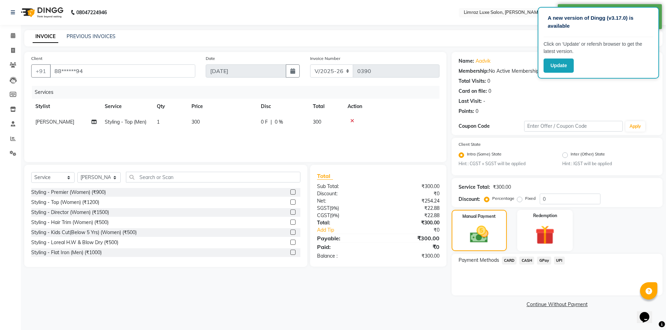
drag, startPoint x: 531, startPoint y: 262, endPoint x: 534, endPoint y: 267, distance: 6.2
click at [531, 262] on span "CASH" at bounding box center [526, 261] width 15 height 8
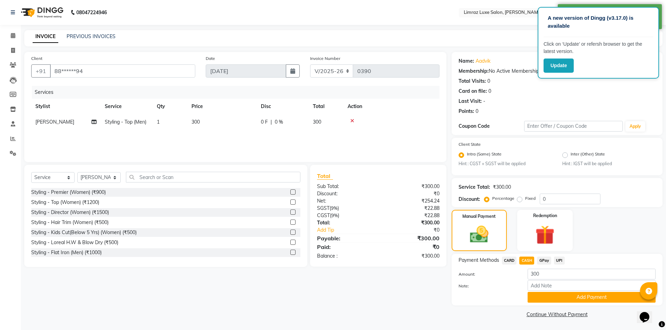
drag, startPoint x: 546, startPoint y: 296, endPoint x: 516, endPoint y: 296, distance: 30.5
click at [546, 296] on button "Add Payment" at bounding box center [591, 297] width 128 height 11
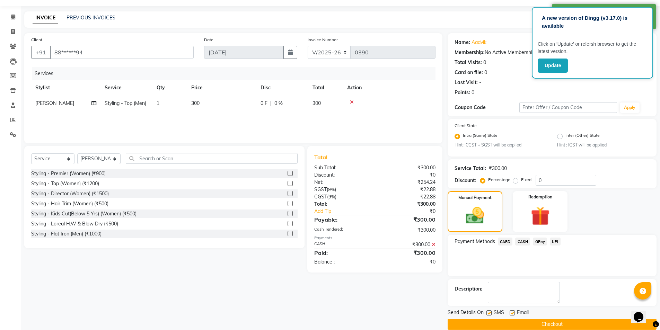
scroll to position [29, 0]
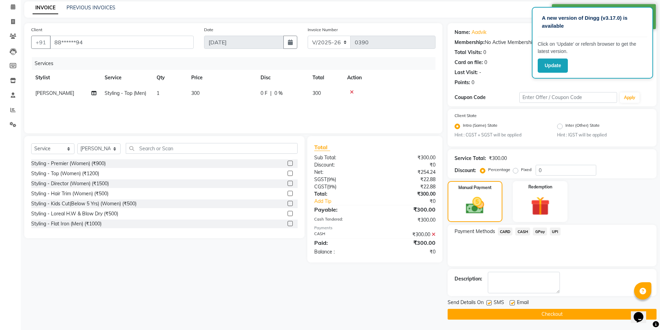
click at [488, 303] on label at bounding box center [489, 303] width 5 height 5
click at [488, 303] on input "checkbox" at bounding box center [489, 303] width 5 height 5
checkbox input "false"
click at [511, 303] on label at bounding box center [512, 303] width 5 height 5
click at [511, 303] on input "checkbox" at bounding box center [512, 303] width 5 height 5
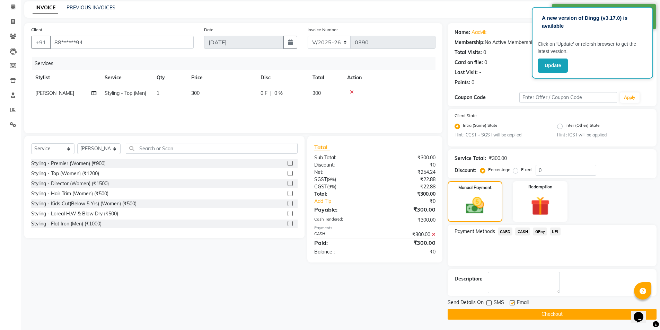
checkbox input "false"
click at [510, 309] on div "Send Details On SMS Email Checkout" at bounding box center [552, 309] width 209 height 21
click at [505, 312] on button "Checkout" at bounding box center [552, 314] width 209 height 11
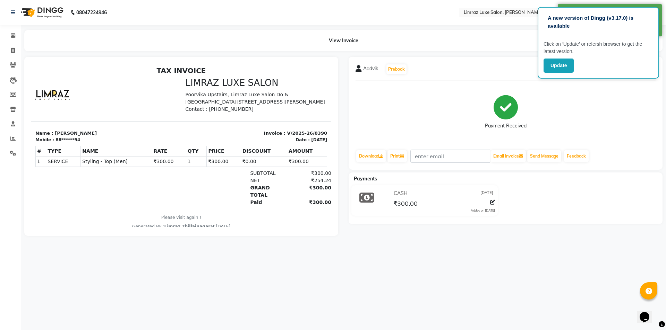
click at [52, 12] on img at bounding box center [41, 12] width 47 height 19
